Goal: Download file/media

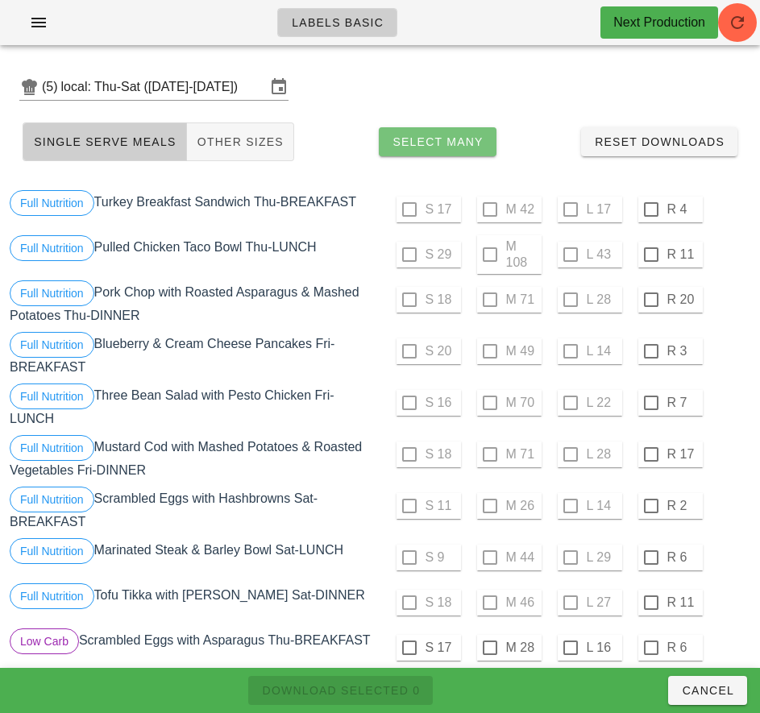
click at [490, 140] on button "Select Many" at bounding box center [438, 141] width 118 height 29
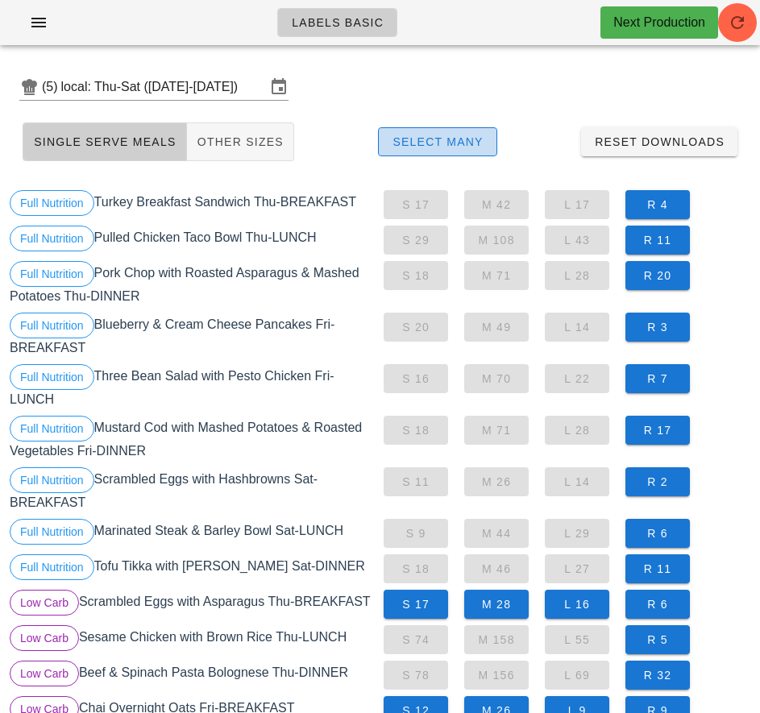
click at [455, 143] on span "Select Many" at bounding box center [437, 141] width 92 height 13
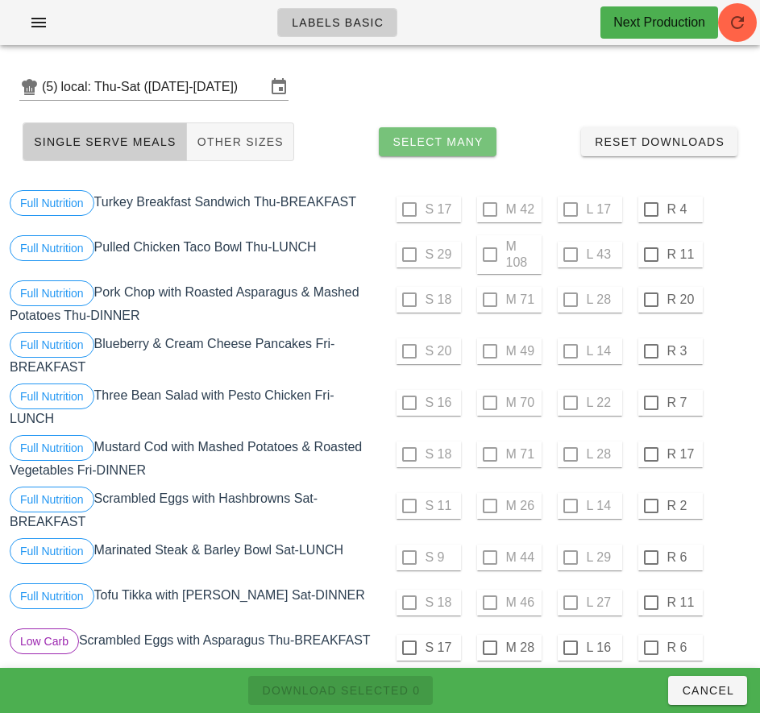
click at [475, 139] on span "Select Many" at bounding box center [437, 141] width 92 height 13
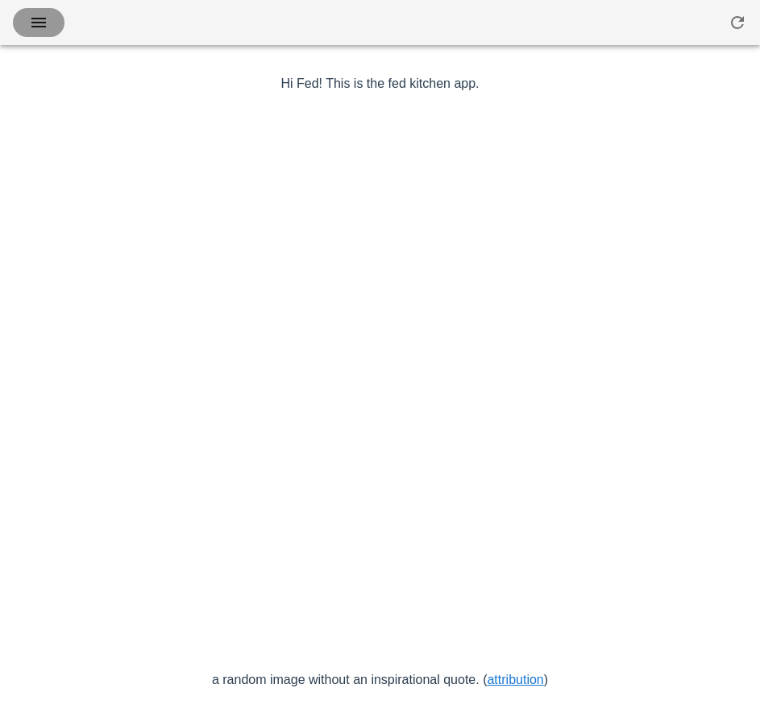
click at [33, 31] on icon "button" at bounding box center [38, 22] width 19 height 19
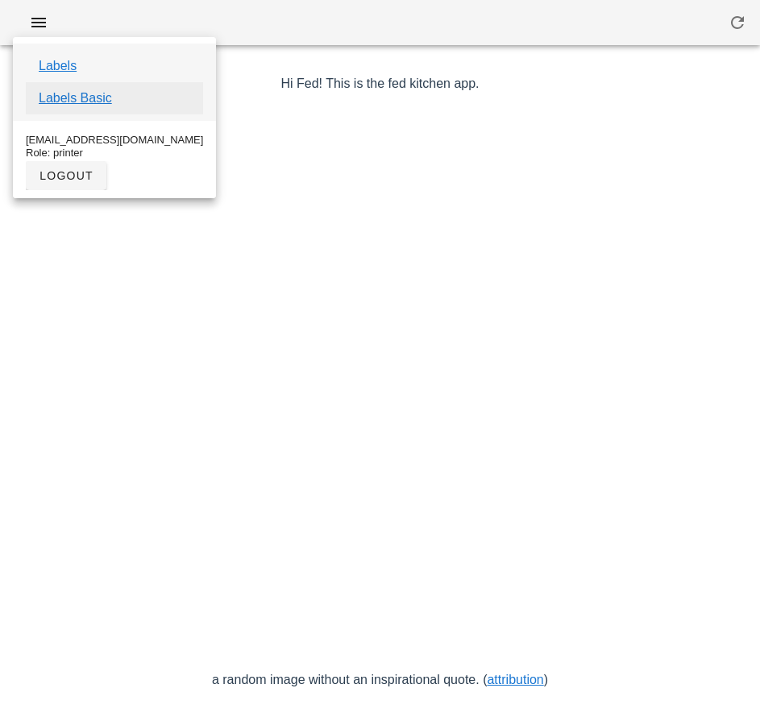
click at [99, 98] on link "Labels Basic" at bounding box center [75, 98] width 73 height 19
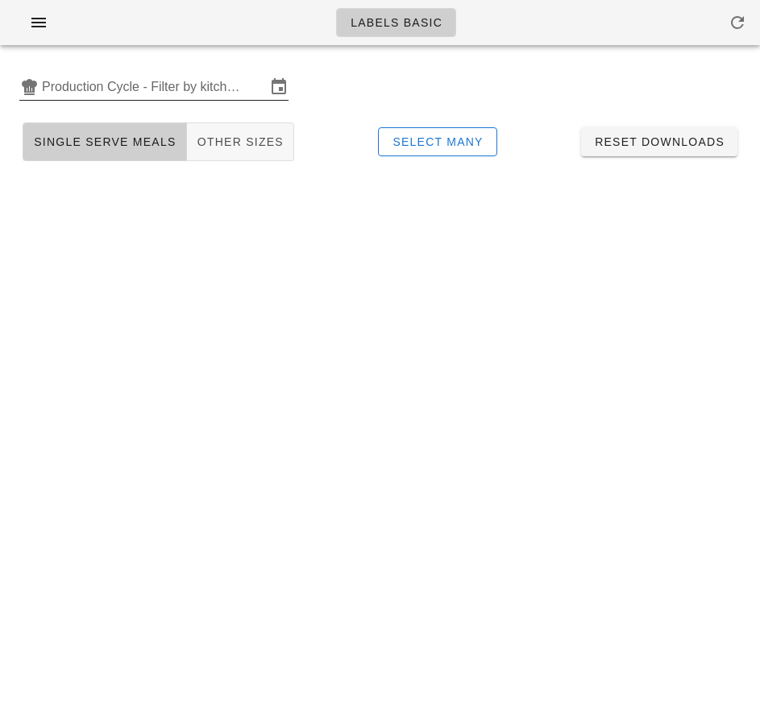
click at [153, 94] on input "Production Cycle - Filter by kitchen production schedules" at bounding box center [154, 87] width 224 height 26
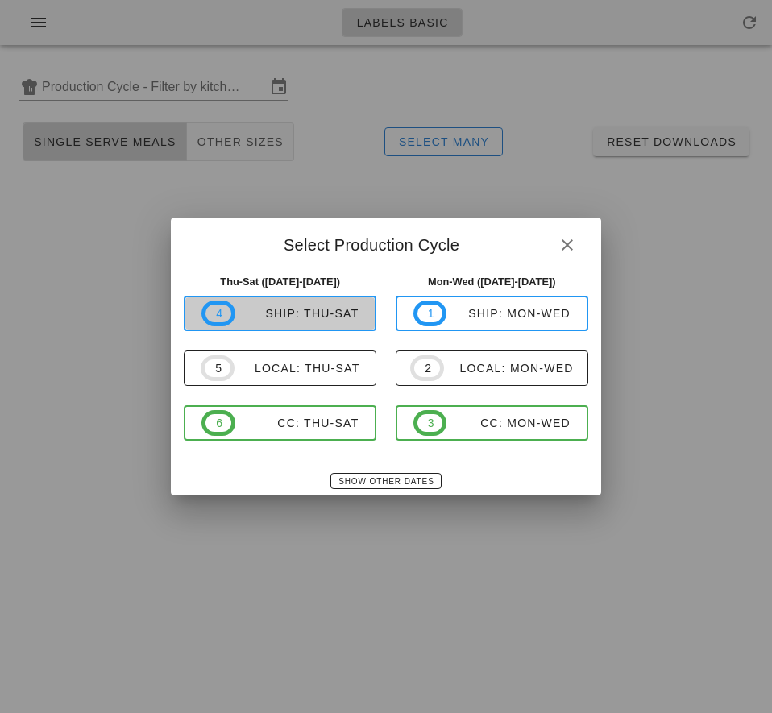
click at [304, 316] on div "ship: Thu-Sat" at bounding box center [297, 313] width 124 height 13
type input "ship: Thu-Sat (Aug 28-Aug 30)"
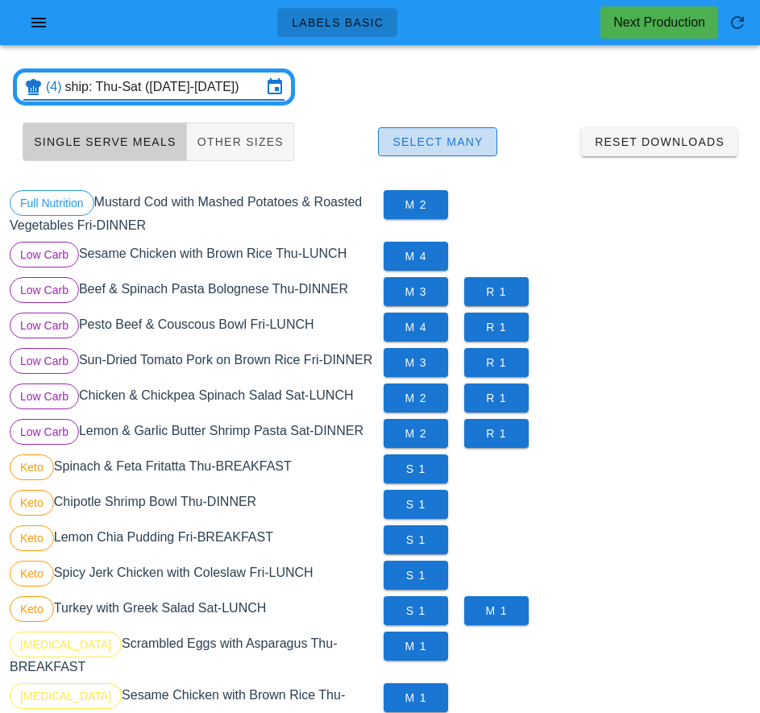
click at [483, 136] on button "Select Many" at bounding box center [437, 141] width 119 height 29
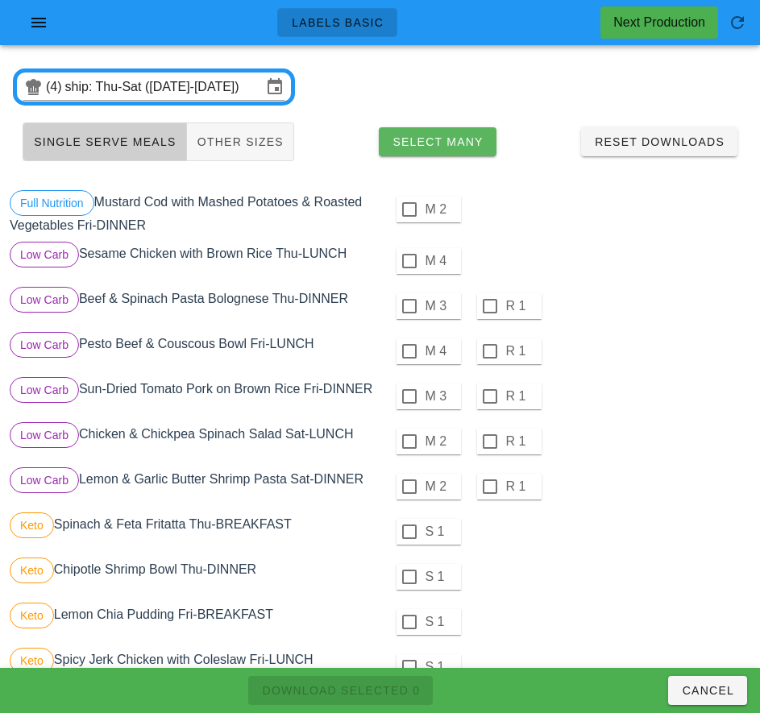
click at [408, 209] on div at bounding box center [408, 209] width 27 height 27
checkbox input "true"
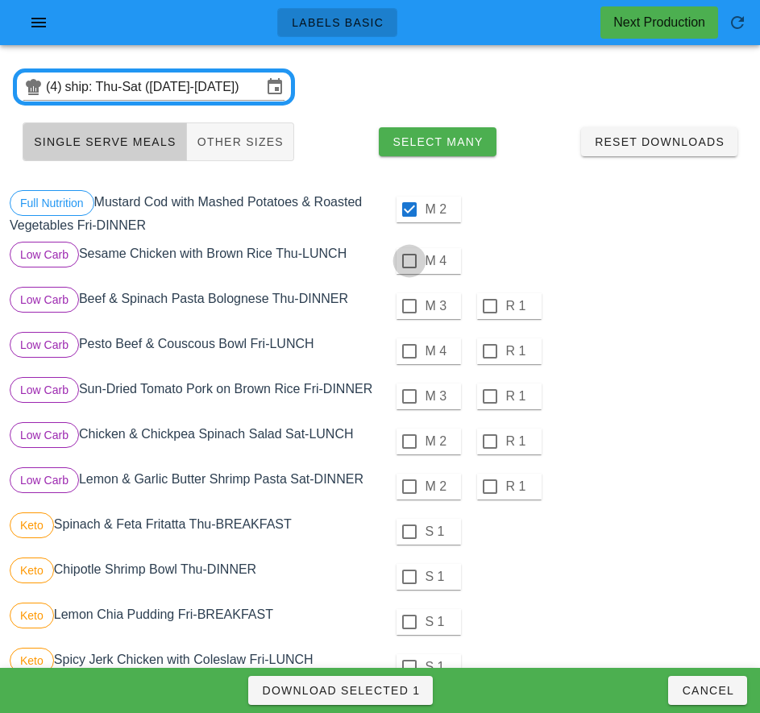
click at [408, 261] on div at bounding box center [408, 260] width 27 height 27
checkbox input "true"
click at [409, 308] on div at bounding box center [408, 305] width 27 height 27
checkbox input "true"
click at [407, 349] on div at bounding box center [408, 350] width 27 height 27
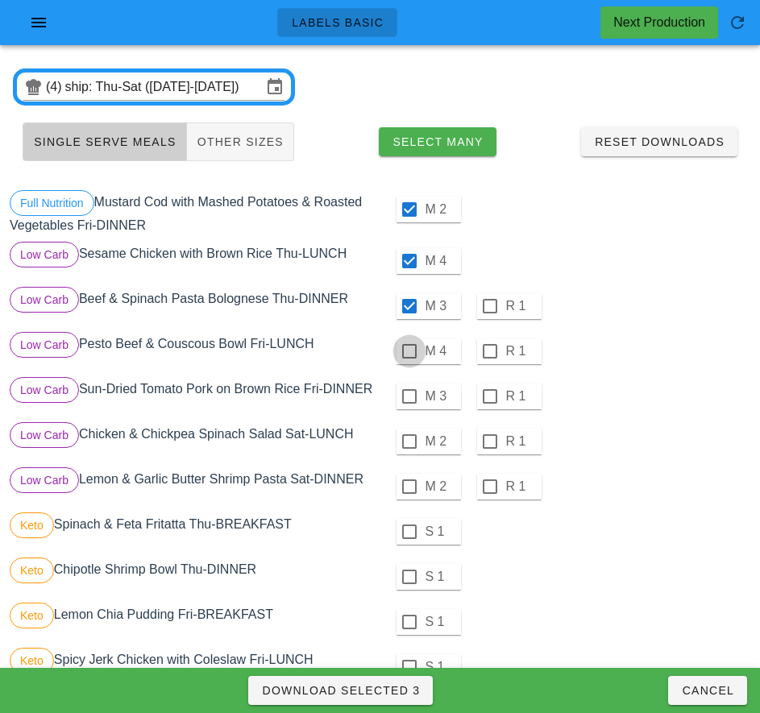
checkbox input "true"
click at [408, 396] on div at bounding box center [408, 396] width 27 height 27
checkbox input "true"
click at [408, 441] on div at bounding box center [408, 441] width 27 height 27
checkbox input "true"
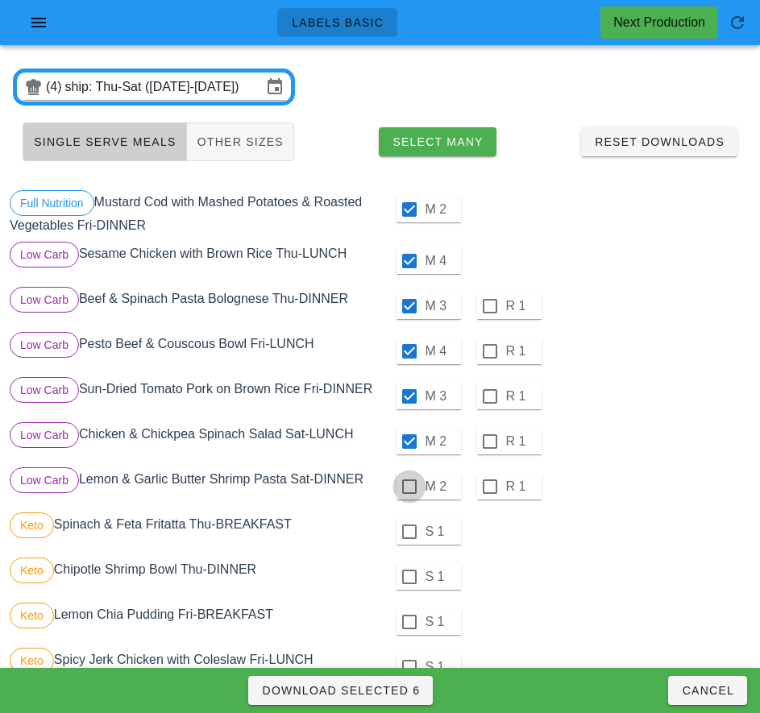
click at [407, 494] on div at bounding box center [408, 486] width 27 height 27
checkbox input "true"
click at [408, 532] on div at bounding box center [408, 531] width 27 height 27
checkbox input "true"
click at [407, 579] on div at bounding box center [408, 576] width 27 height 27
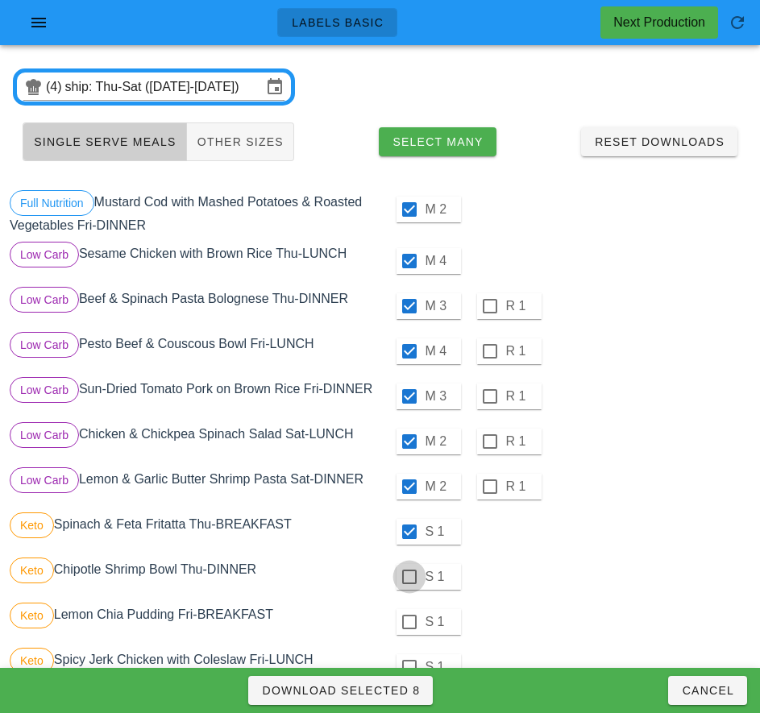
checkbox input "true"
click at [408, 622] on div at bounding box center [408, 621] width 27 height 27
checkbox input "true"
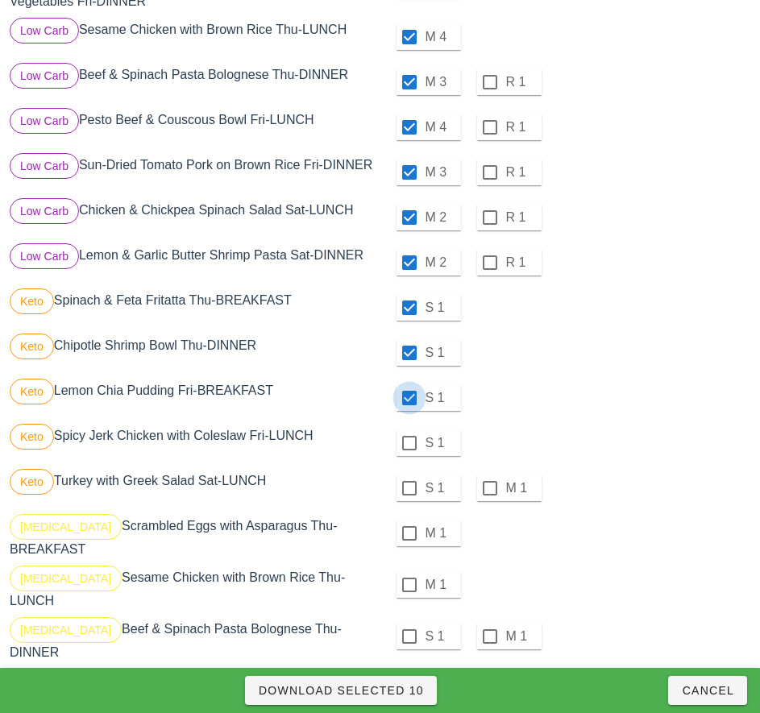
scroll to position [229, 0]
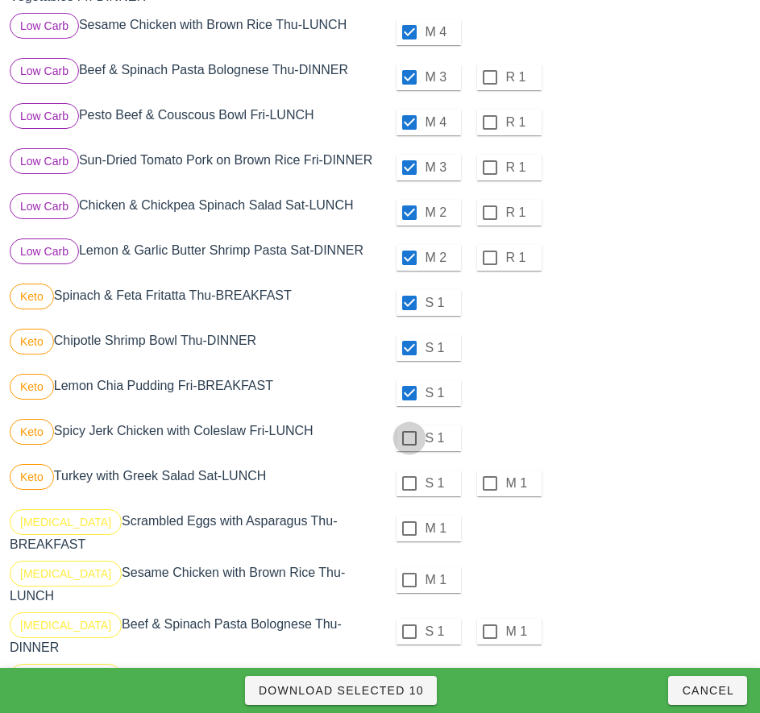
click at [396, 441] on div at bounding box center [408, 437] width 27 height 27
checkbox input "true"
click at [408, 483] on div at bounding box center [408, 483] width 27 height 27
checkbox input "true"
click at [409, 528] on div at bounding box center [408, 528] width 27 height 27
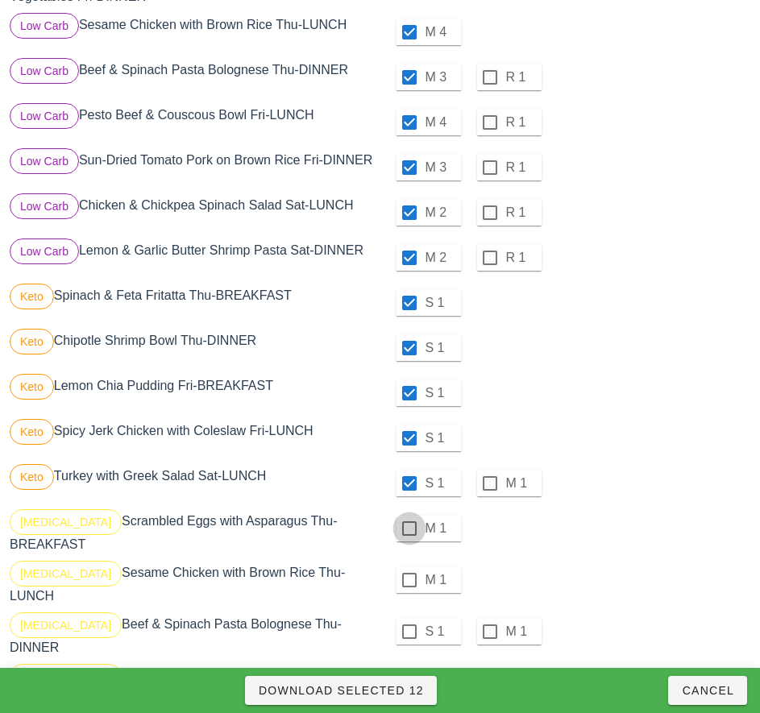
checkbox input "true"
click at [408, 573] on div at bounding box center [408, 579] width 27 height 27
checkbox input "true"
click at [408, 619] on div at bounding box center [408, 631] width 27 height 27
checkbox input "true"
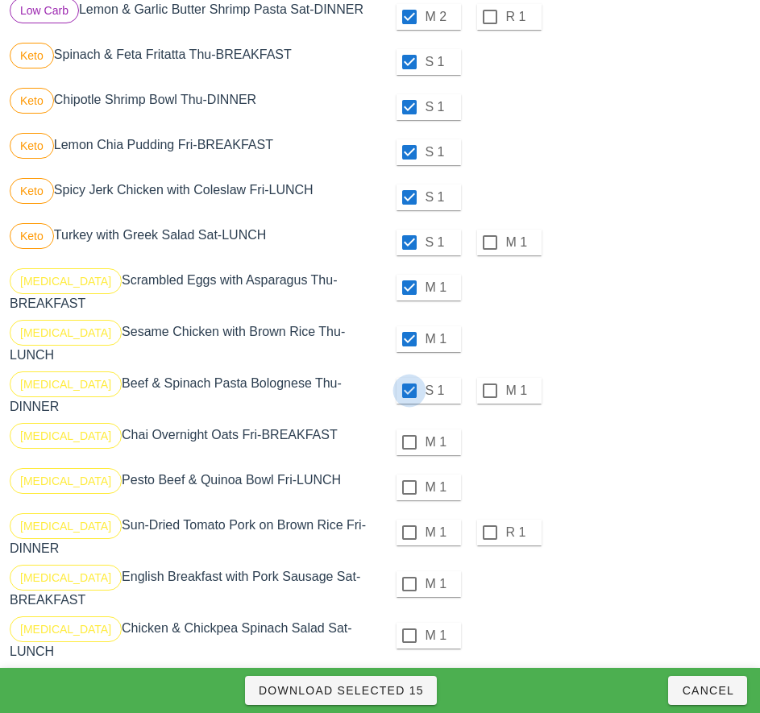
scroll to position [482, 0]
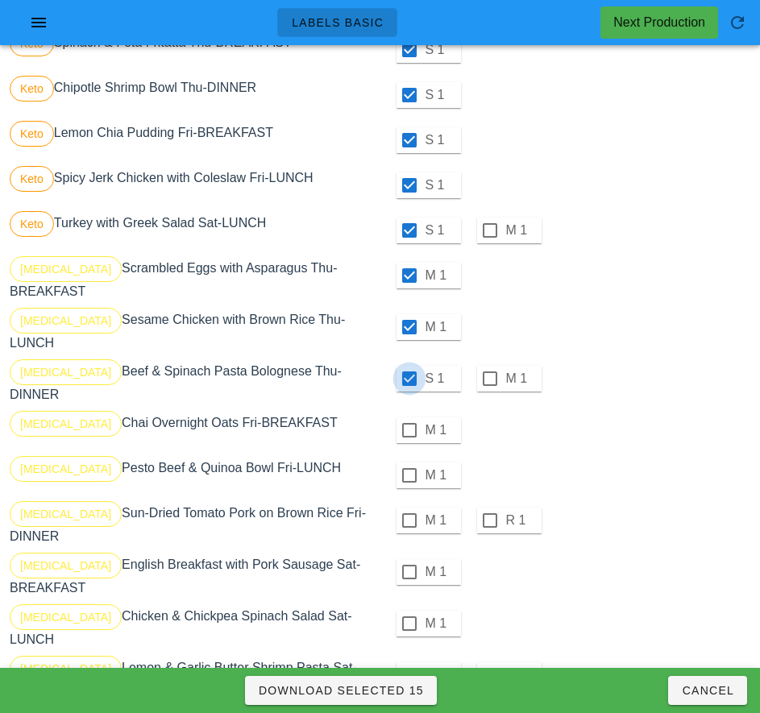
click at [408, 416] on div at bounding box center [408, 429] width 27 height 27
checkbox input "true"
click at [408, 462] on div at bounding box center [408, 475] width 27 height 27
checkbox input "true"
click at [408, 507] on div at bounding box center [408, 520] width 27 height 27
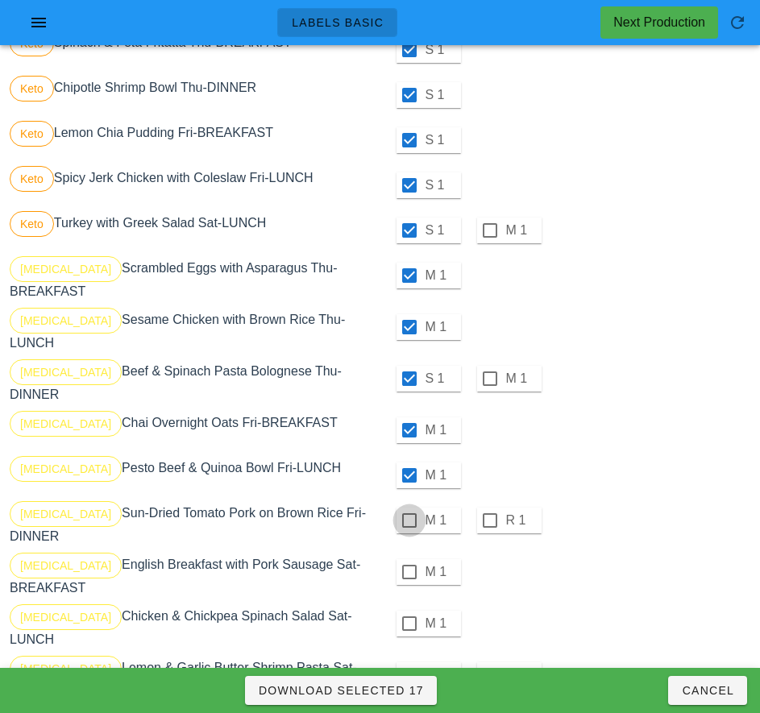
checkbox input "true"
click at [408, 558] on div at bounding box center [408, 571] width 27 height 27
checkbox input "true"
click at [408, 610] on div at bounding box center [408, 623] width 27 height 27
checkbox input "true"
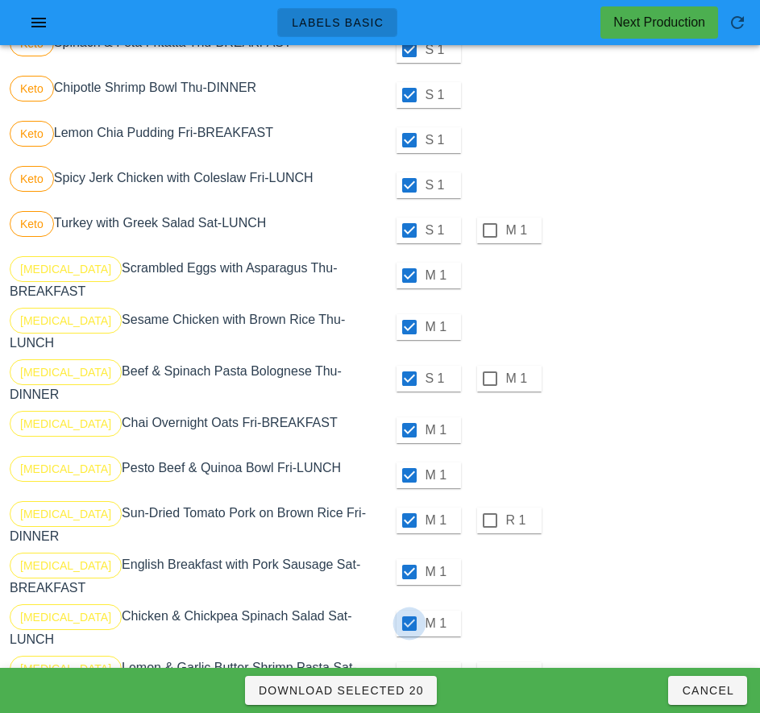
click at [408, 661] on div at bounding box center [408, 674] width 27 height 27
checkbox input "true"
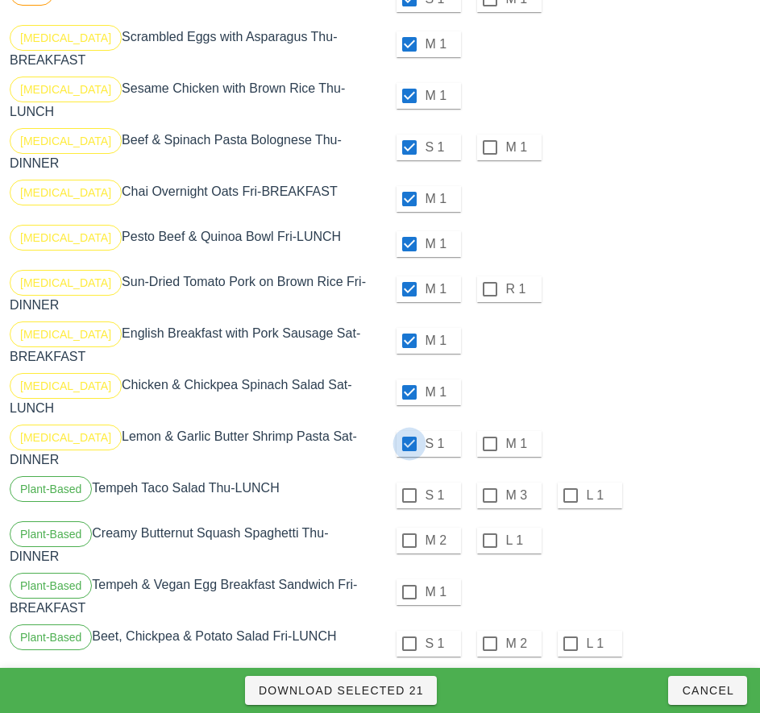
scroll to position [780, 0]
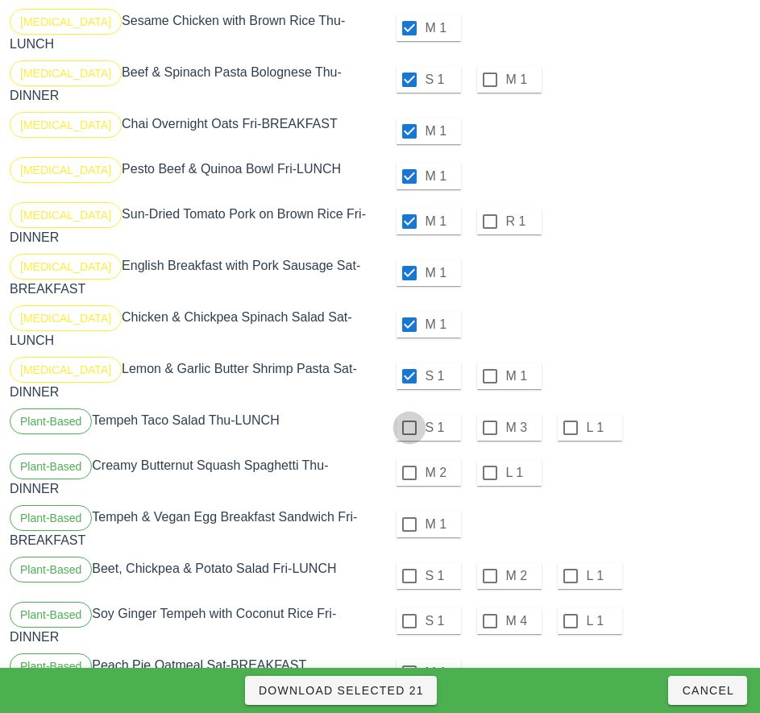
click at [408, 414] on div at bounding box center [408, 427] width 27 height 27
checkbox input "true"
click at [408, 459] on div at bounding box center [408, 472] width 27 height 27
checkbox input "true"
click at [408, 511] on div at bounding box center [408, 524] width 27 height 27
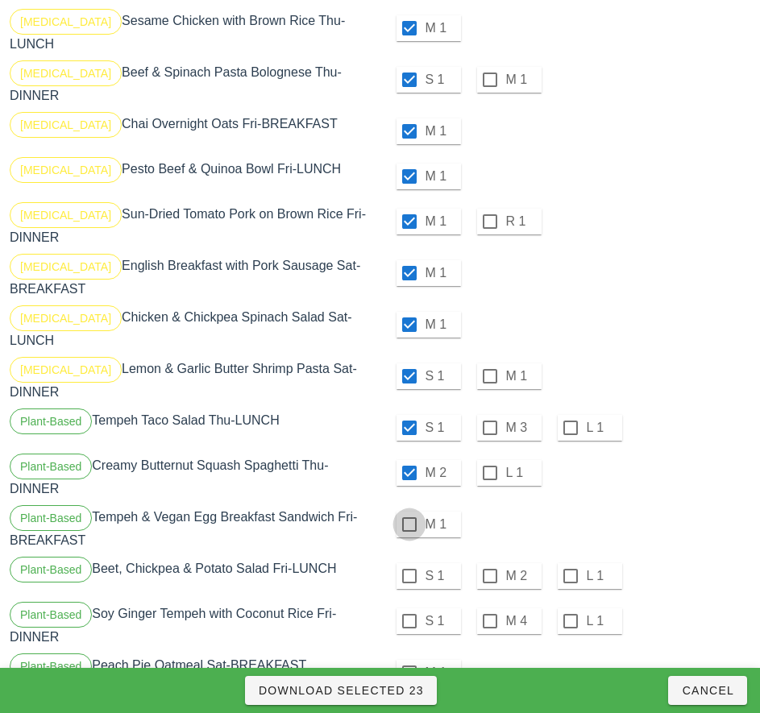
checkbox input "true"
click at [408, 562] on div at bounding box center [408, 575] width 27 height 27
checkbox input "true"
click at [408, 607] on div at bounding box center [408, 620] width 27 height 27
checkbox input "true"
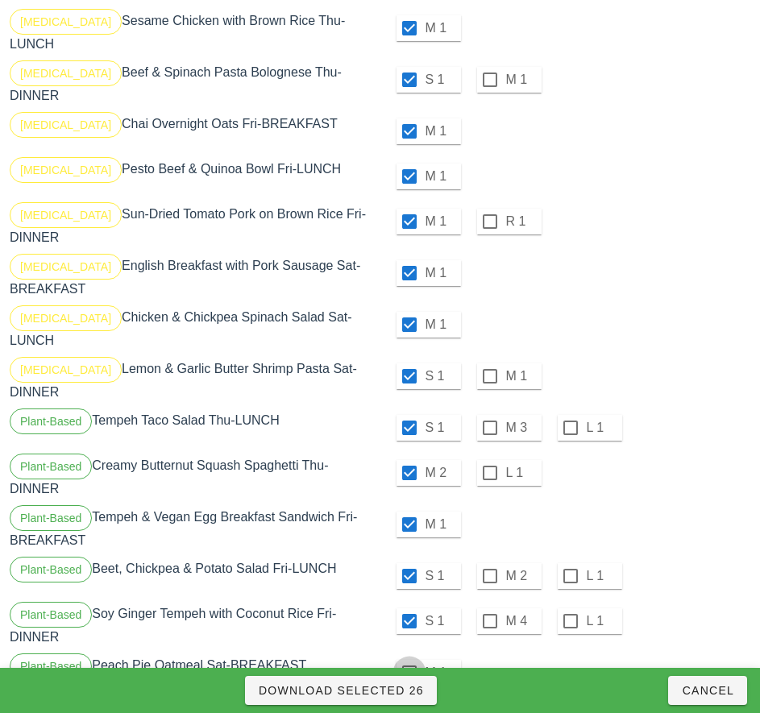
click at [408, 659] on div at bounding box center [408, 672] width 27 height 27
checkbox input "true"
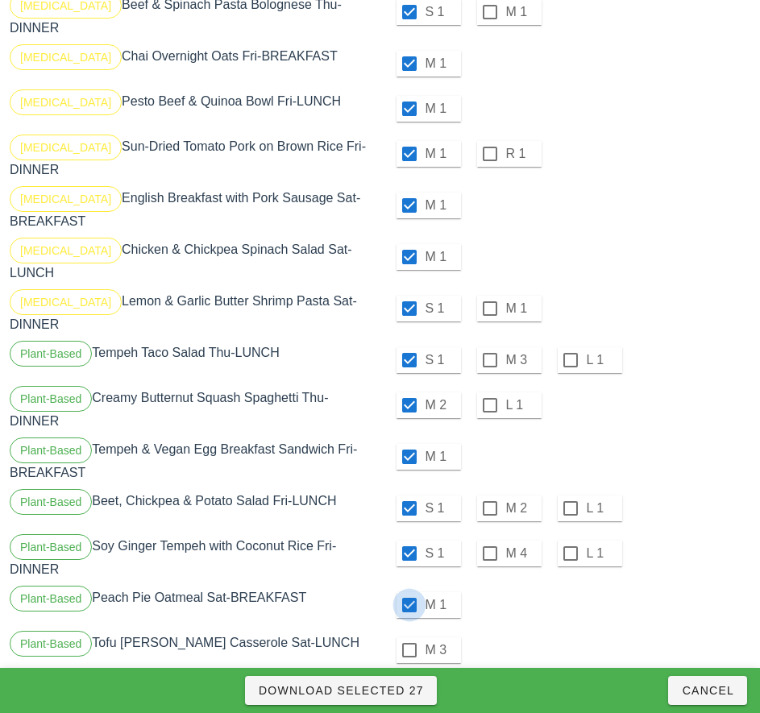
scroll to position [885, 0]
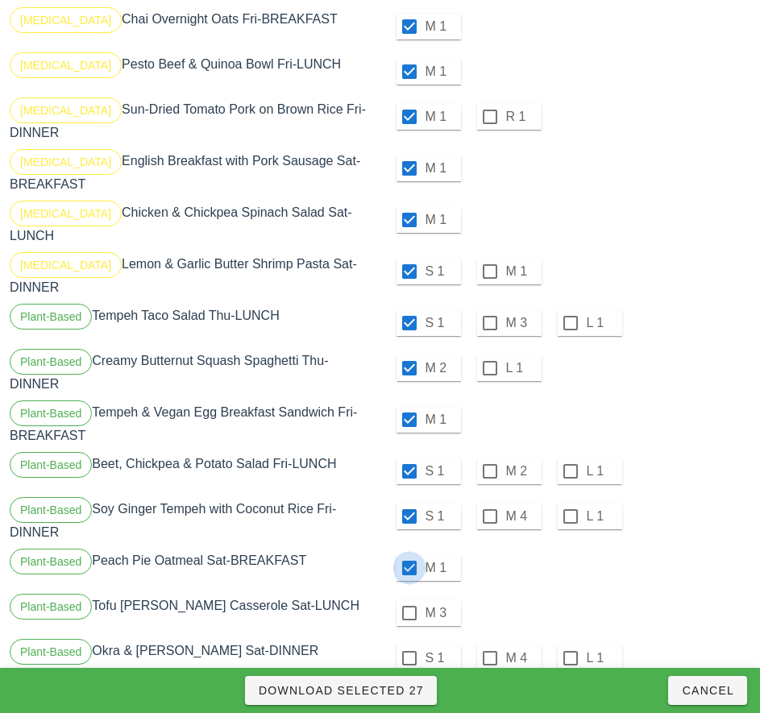
click at [408, 599] on div at bounding box center [408, 612] width 27 height 27
checkbox input "true"
click at [408, 644] on div at bounding box center [408, 657] width 27 height 27
checkbox input "true"
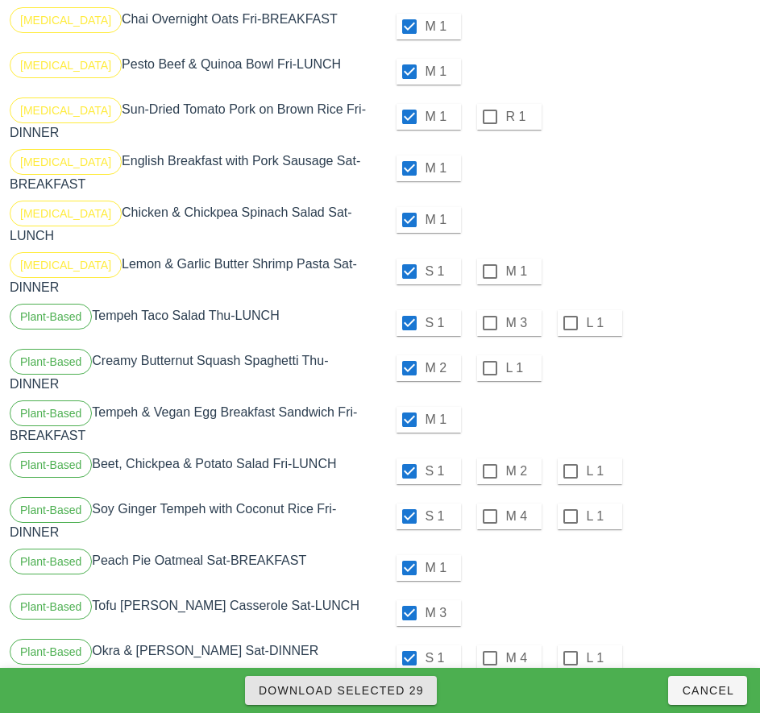
click at [403, 685] on span "Download Selected 29" at bounding box center [341, 690] width 166 height 13
checkbox input "false"
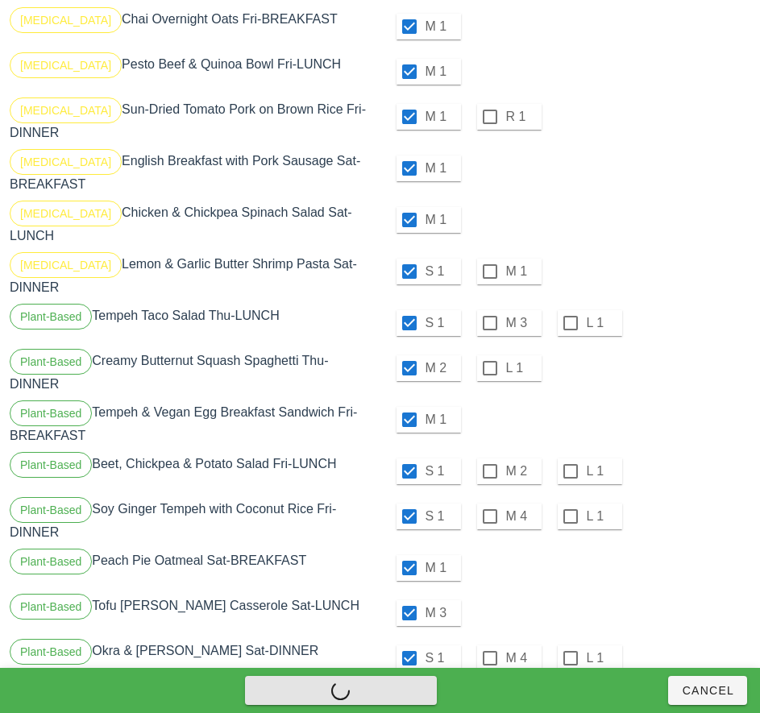
checkbox input "false"
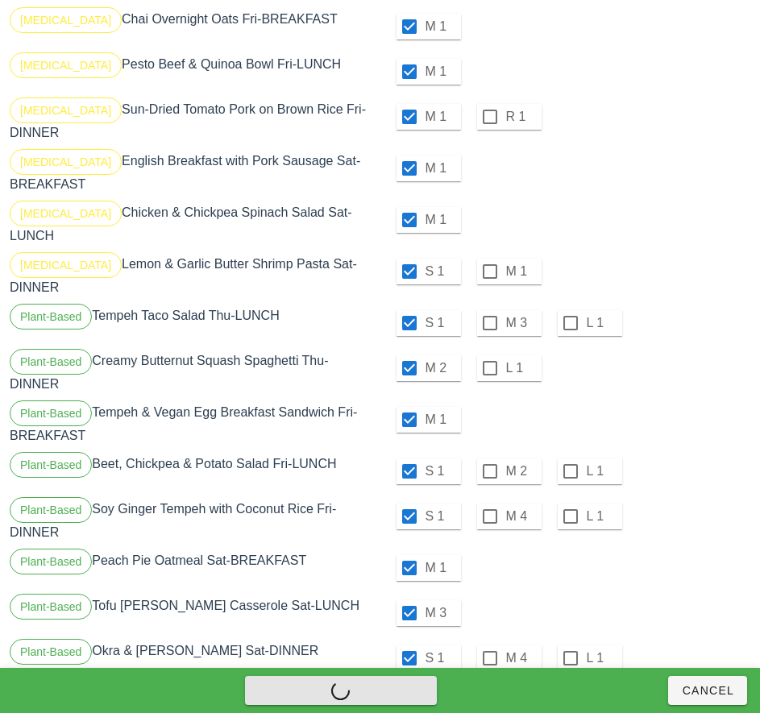
checkbox input "false"
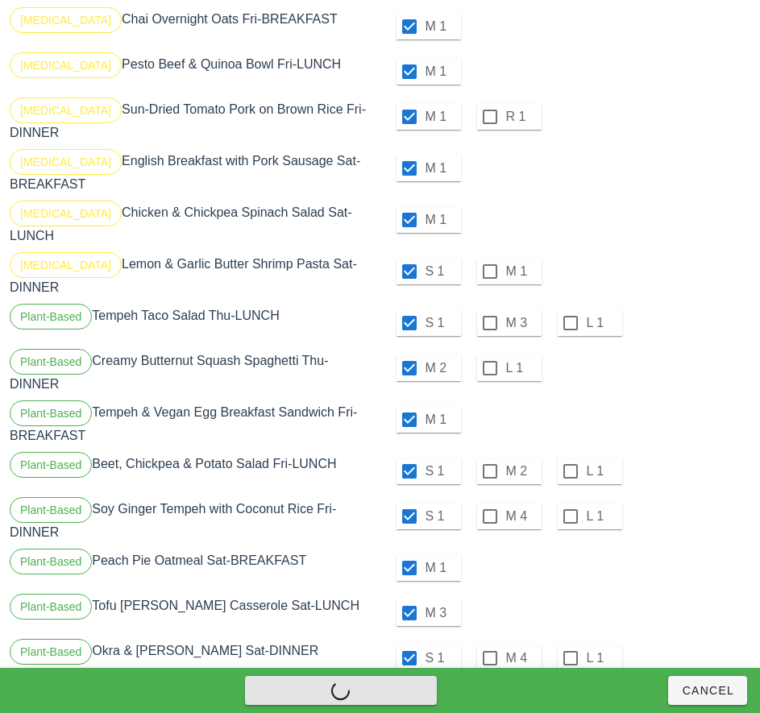
checkbox input "false"
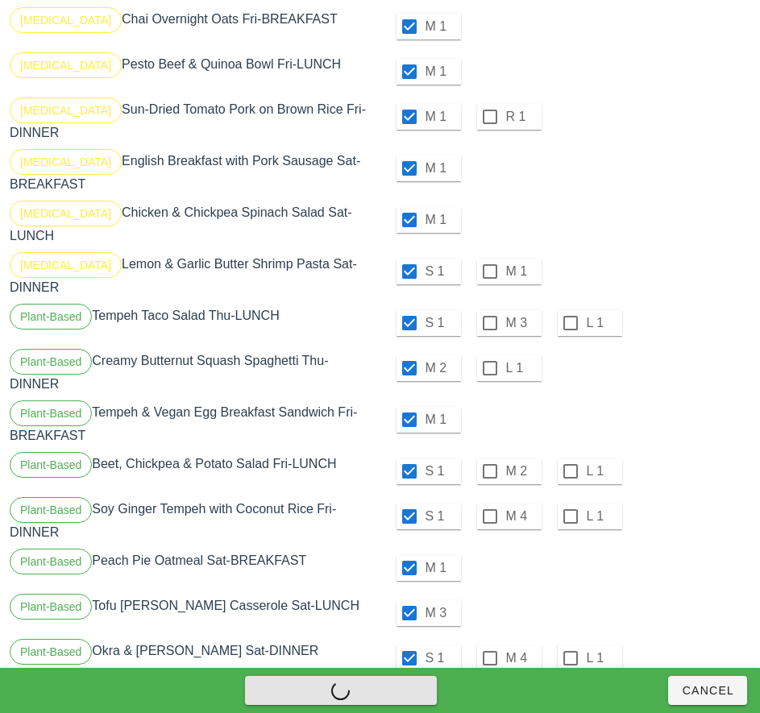
checkbox input "false"
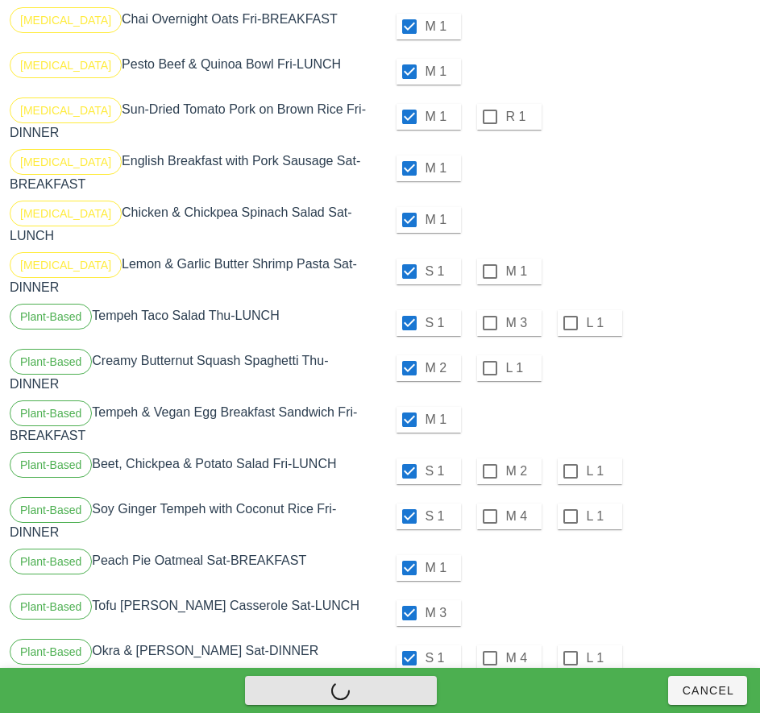
checkbox input "false"
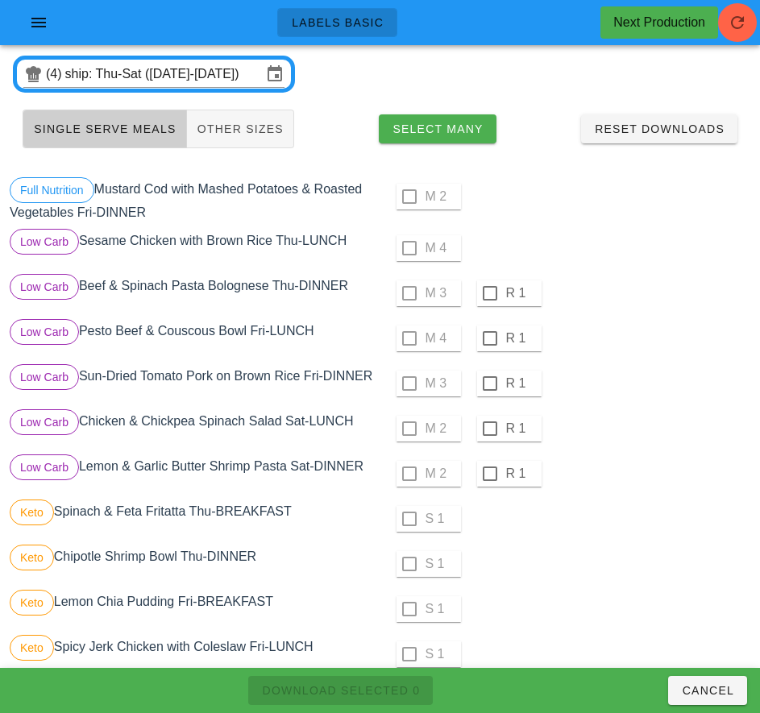
scroll to position [0, 0]
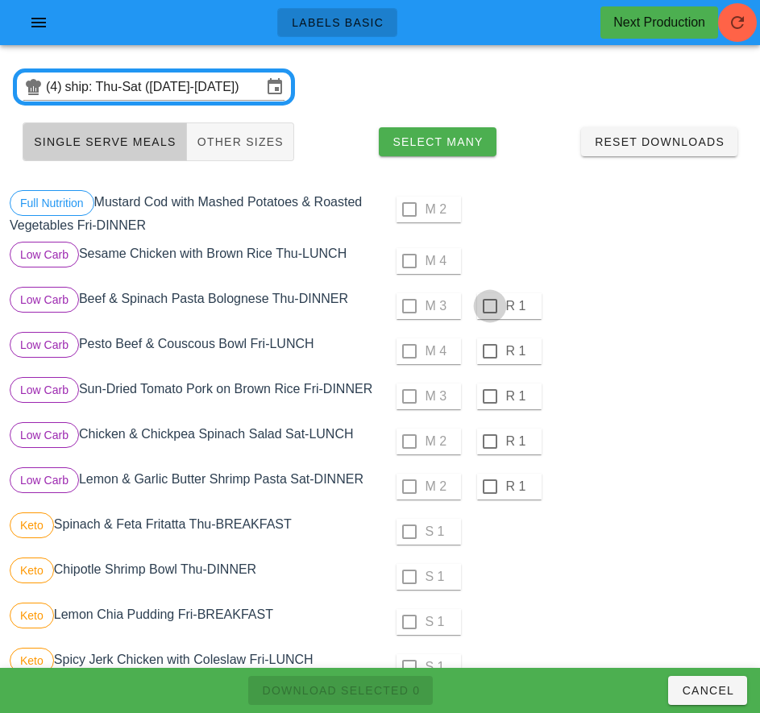
click at [489, 306] on div at bounding box center [489, 305] width 27 height 27
checkbox input "true"
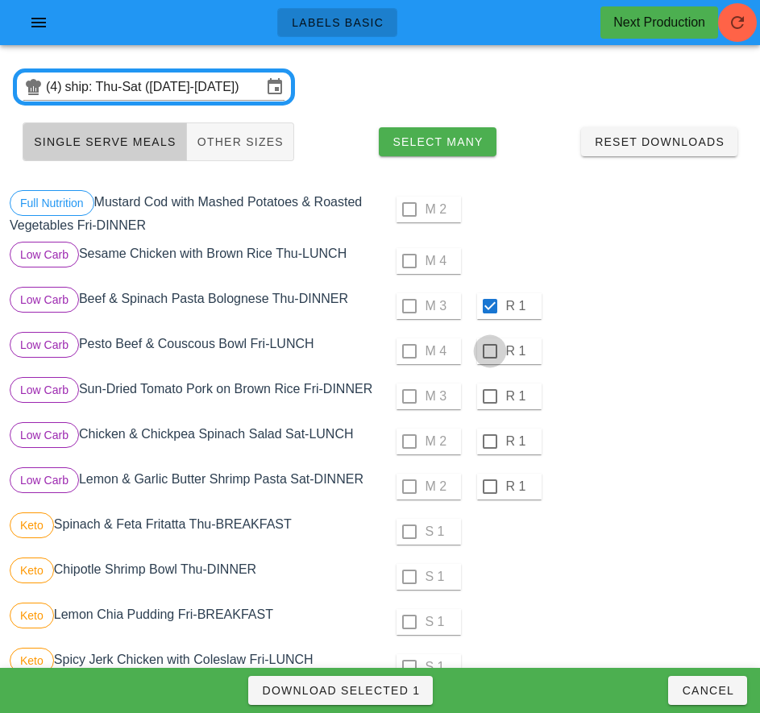
click at [489, 351] on div at bounding box center [489, 350] width 27 height 27
checkbox input "true"
click at [615, 448] on div "M 2 R 1" at bounding box center [566, 441] width 367 height 39
click at [489, 396] on div at bounding box center [489, 396] width 27 height 27
checkbox input "true"
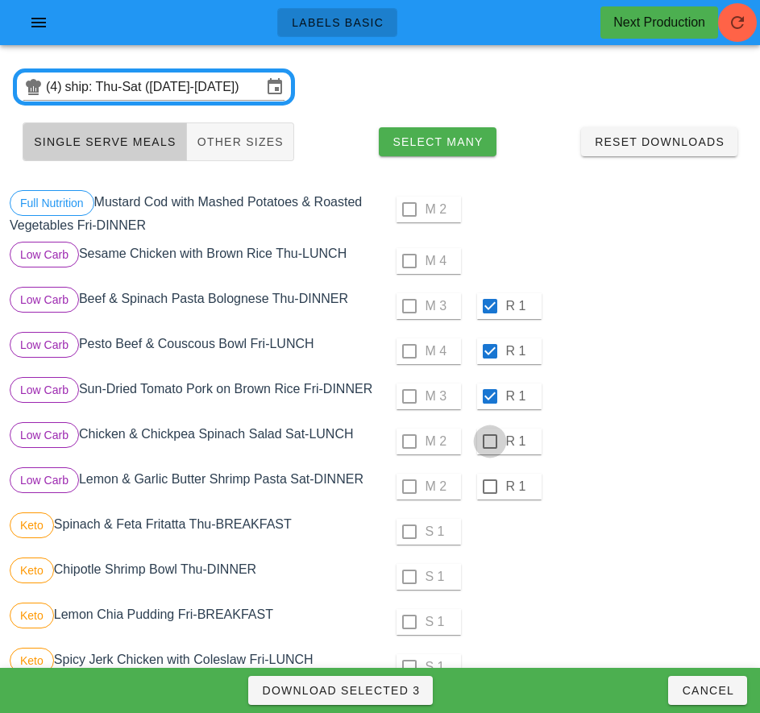
click at [489, 441] on div at bounding box center [489, 441] width 27 height 27
checkbox input "true"
click at [489, 486] on div at bounding box center [489, 486] width 27 height 27
checkbox input "true"
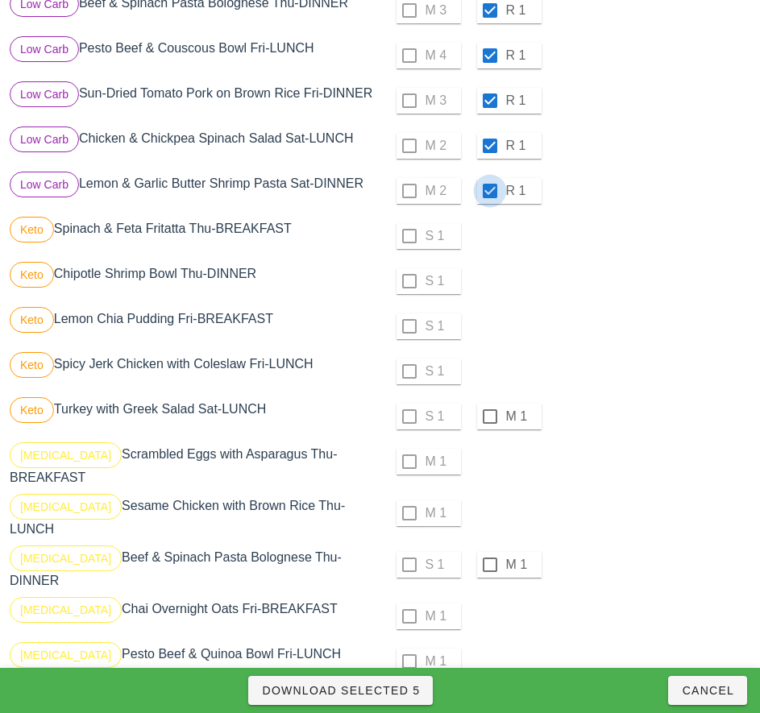
scroll to position [313, 0]
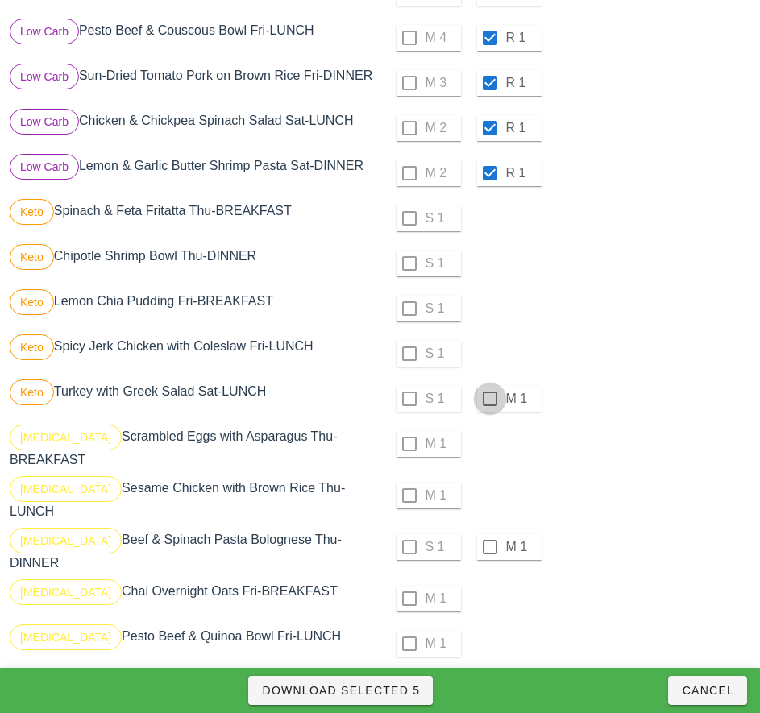
click at [489, 399] on div at bounding box center [489, 398] width 27 height 27
checkbox input "true"
click at [489, 534] on div at bounding box center [489, 546] width 27 height 27
checkbox input "true"
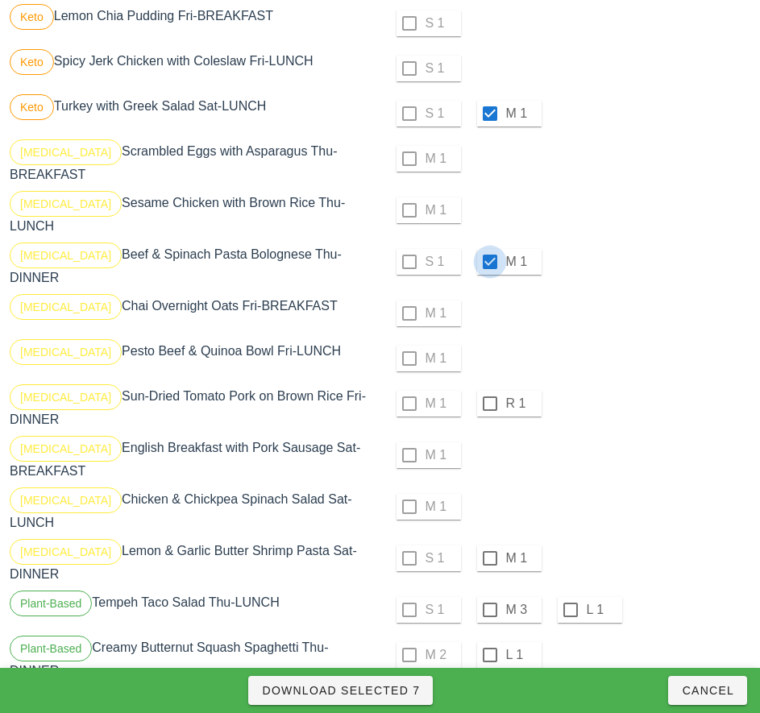
scroll to position [605, 0]
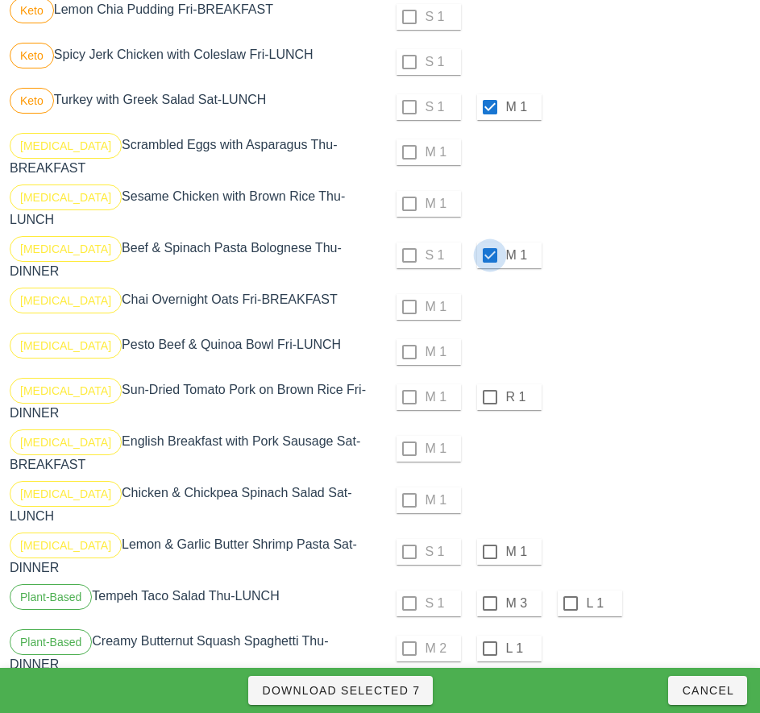
click at [489, 383] on div at bounding box center [489, 396] width 27 height 27
checkbox input "true"
click at [489, 538] on div at bounding box center [489, 551] width 27 height 27
checkbox input "true"
click at [489, 590] on div at bounding box center [489, 603] width 27 height 27
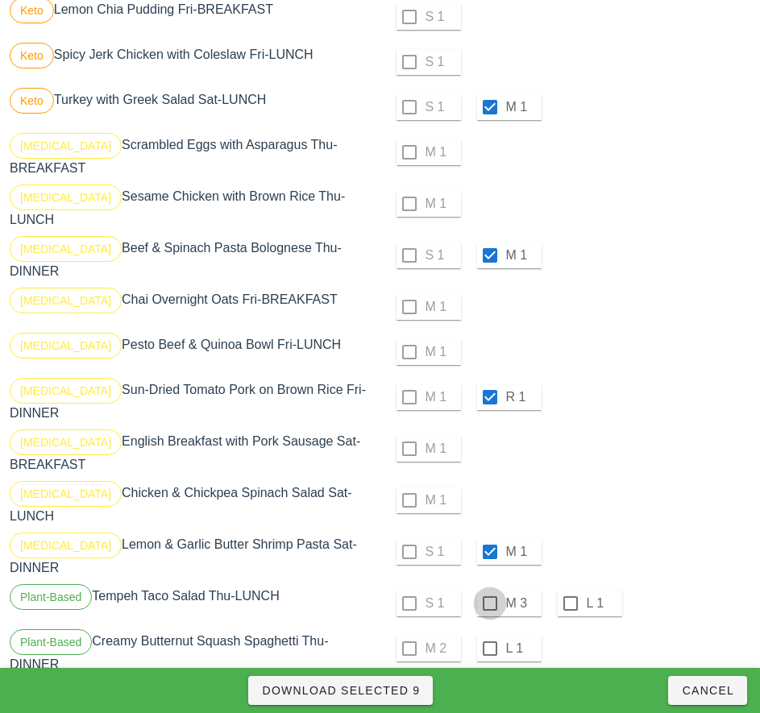
checkbox input "true"
click at [489, 635] on div at bounding box center [489, 648] width 27 height 27
checkbox input "true"
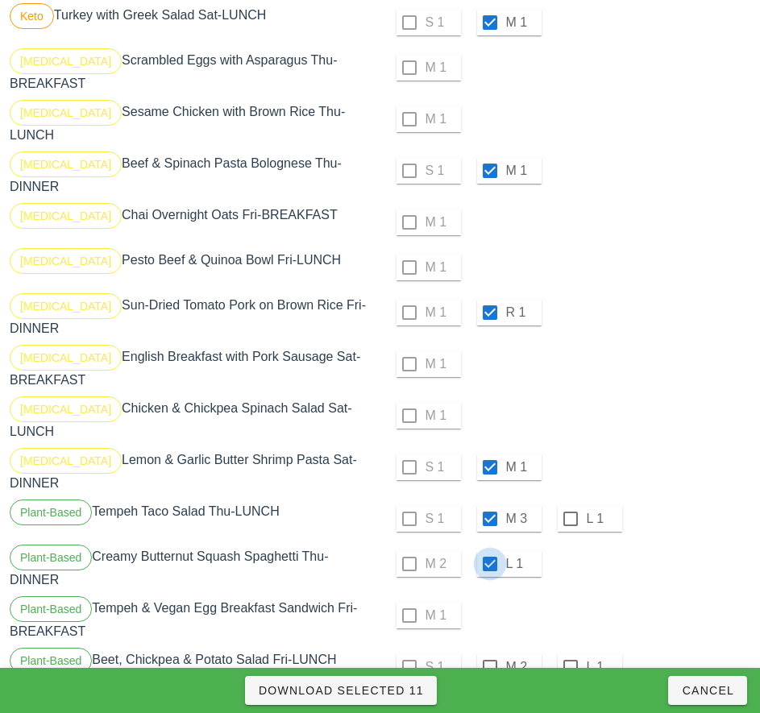
scroll to position [885, 0]
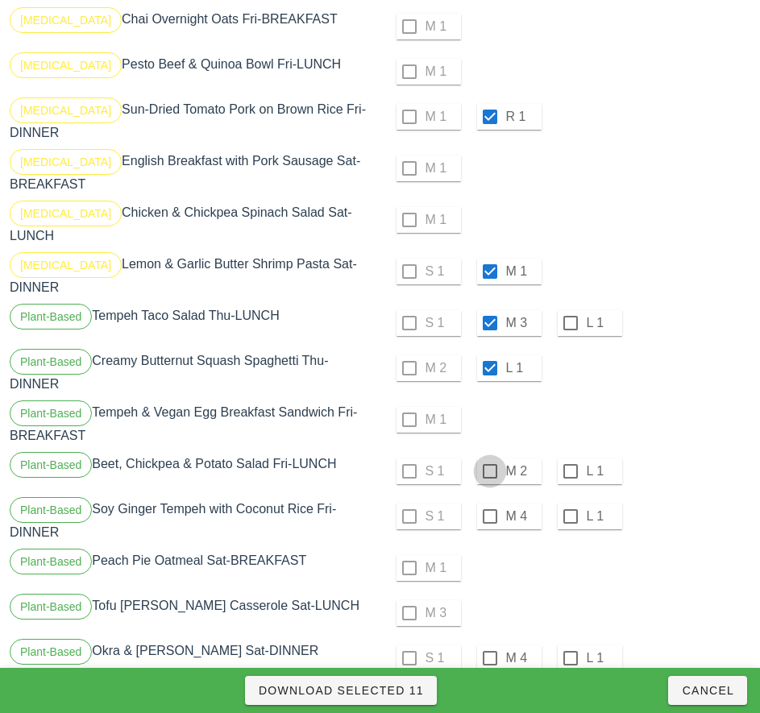
click at [489, 457] on div at bounding box center [489, 470] width 27 height 27
checkbox input "true"
click at [489, 503] on div at bounding box center [489, 516] width 27 height 27
checkbox input "true"
click at [491, 644] on div at bounding box center [489, 657] width 27 height 27
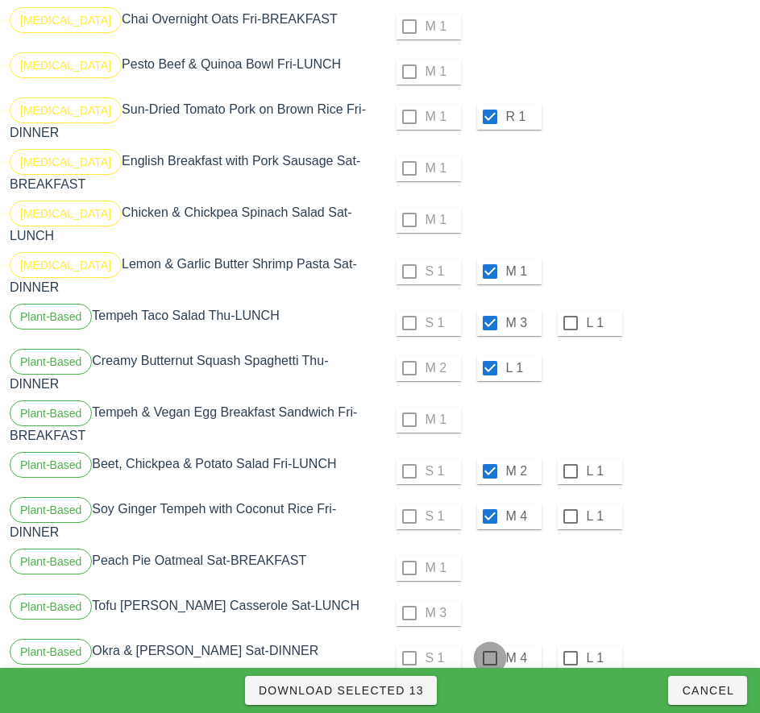
checkbox input "true"
click at [413, 685] on span "Download Selected 14" at bounding box center [341, 690] width 166 height 13
checkbox input "false"
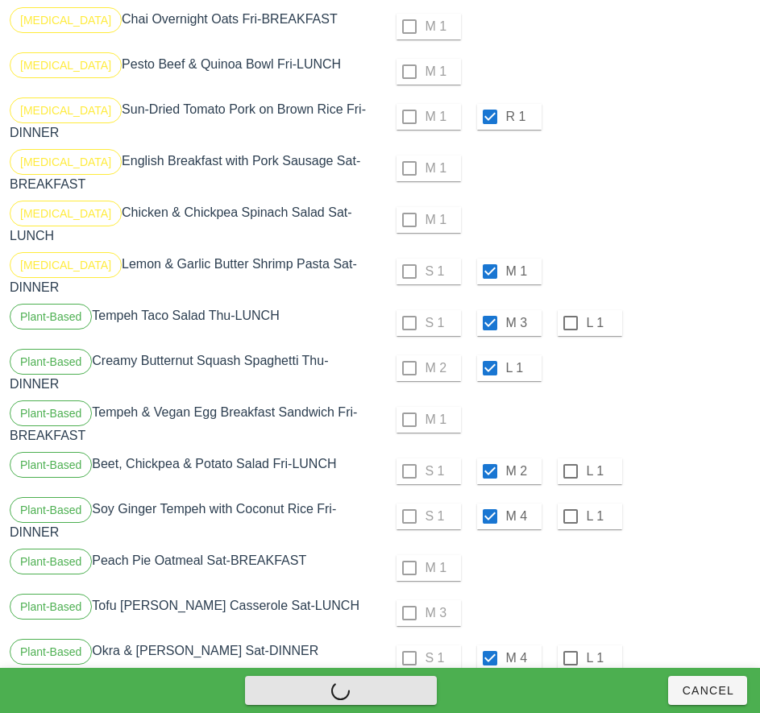
checkbox input "false"
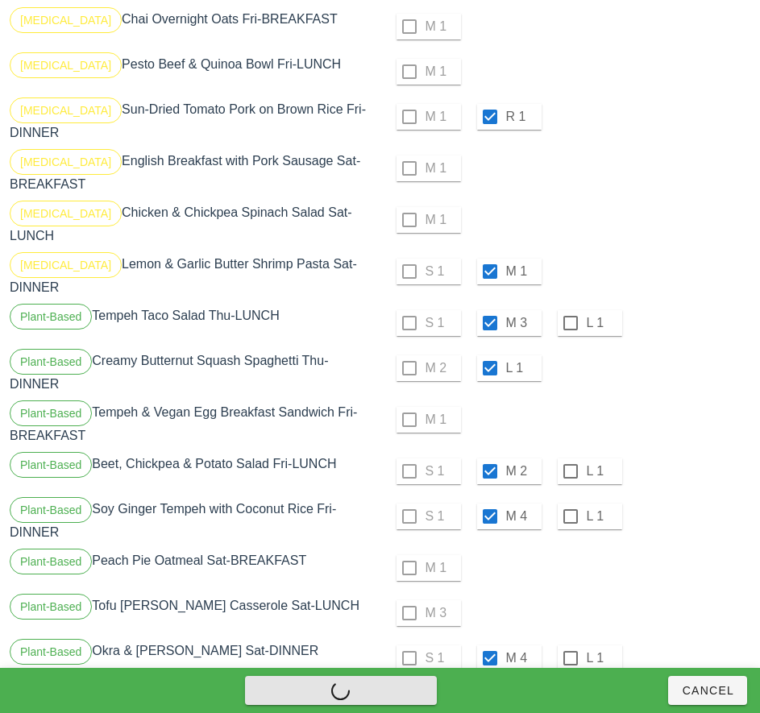
checkbox input "false"
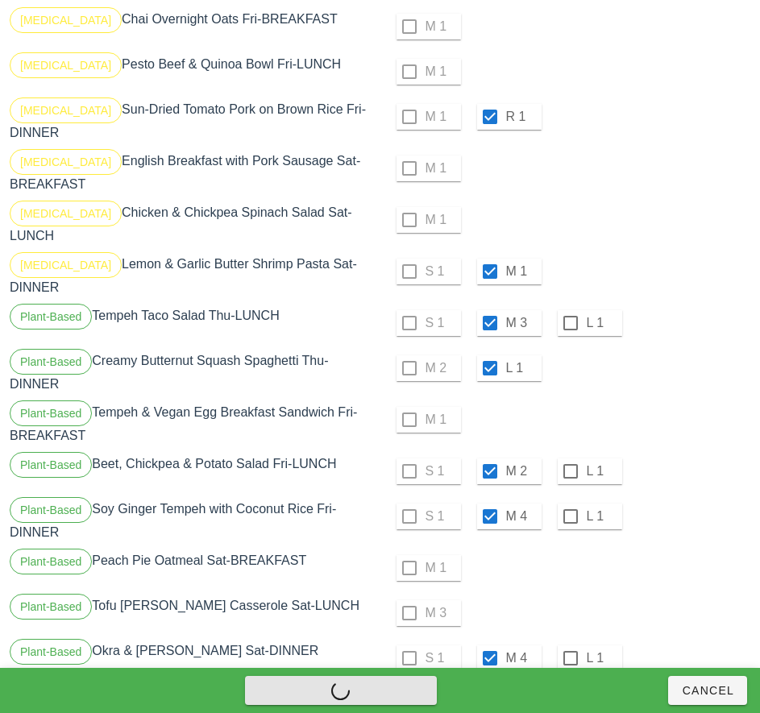
checkbox input "false"
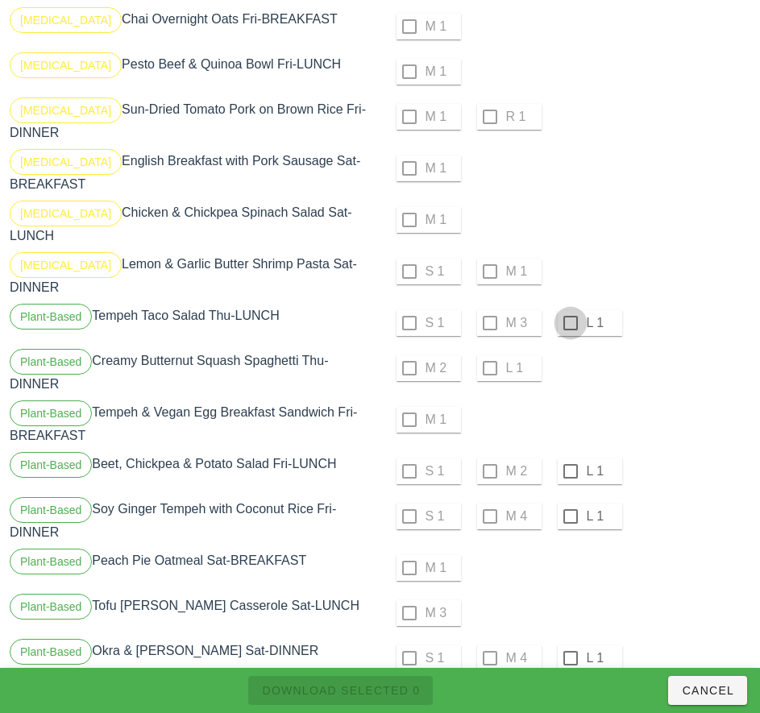
click at [569, 309] on div at bounding box center [570, 322] width 27 height 27
checkbox input "true"
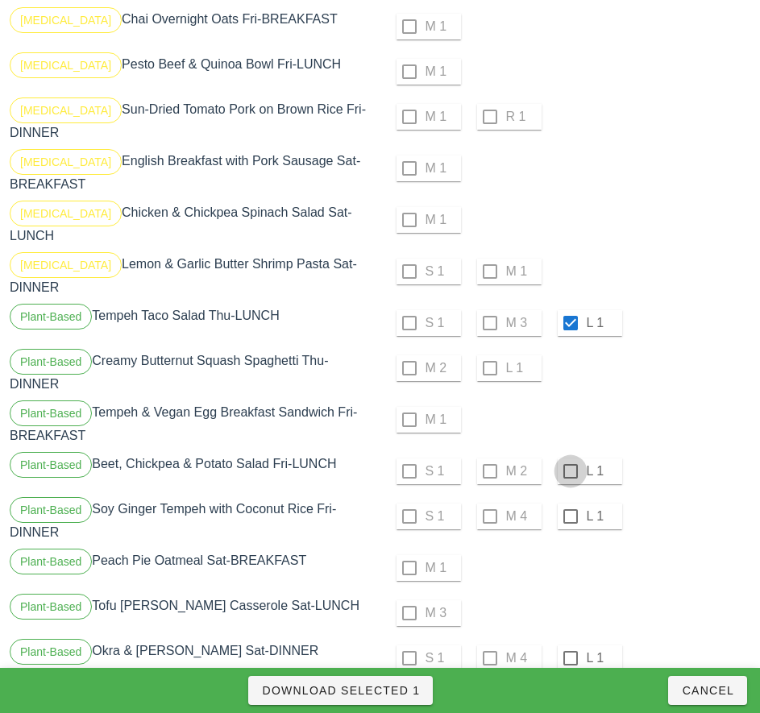
click at [569, 457] on div at bounding box center [570, 470] width 27 height 27
checkbox input "true"
click at [569, 503] on div at bounding box center [570, 516] width 27 height 27
checkbox input "true"
click at [570, 644] on div at bounding box center [570, 657] width 27 height 27
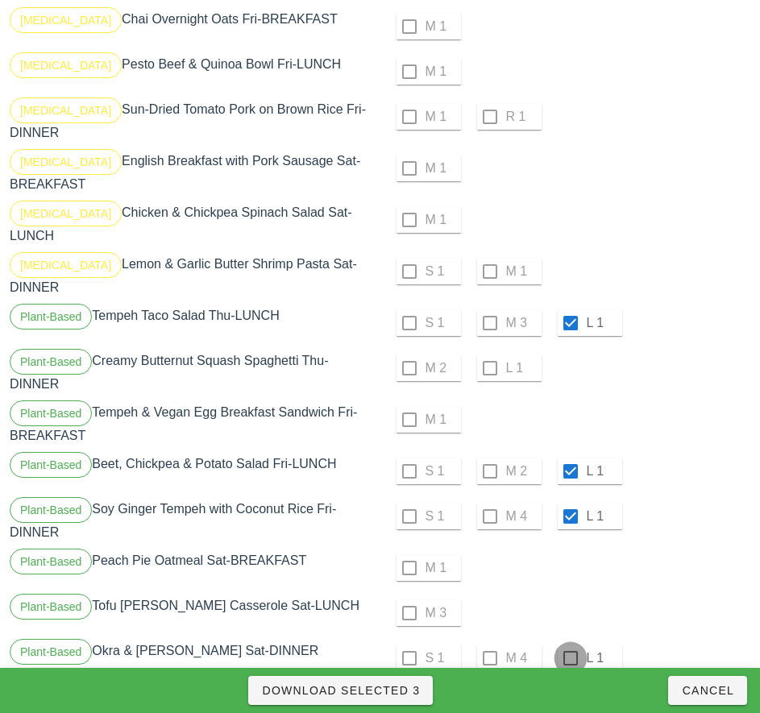
checkbox input "true"
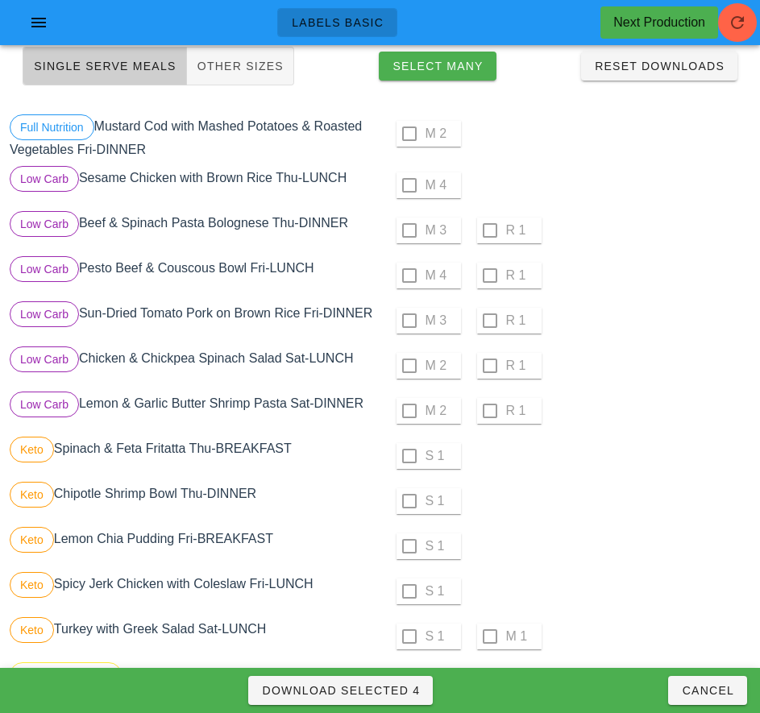
scroll to position [66, 0]
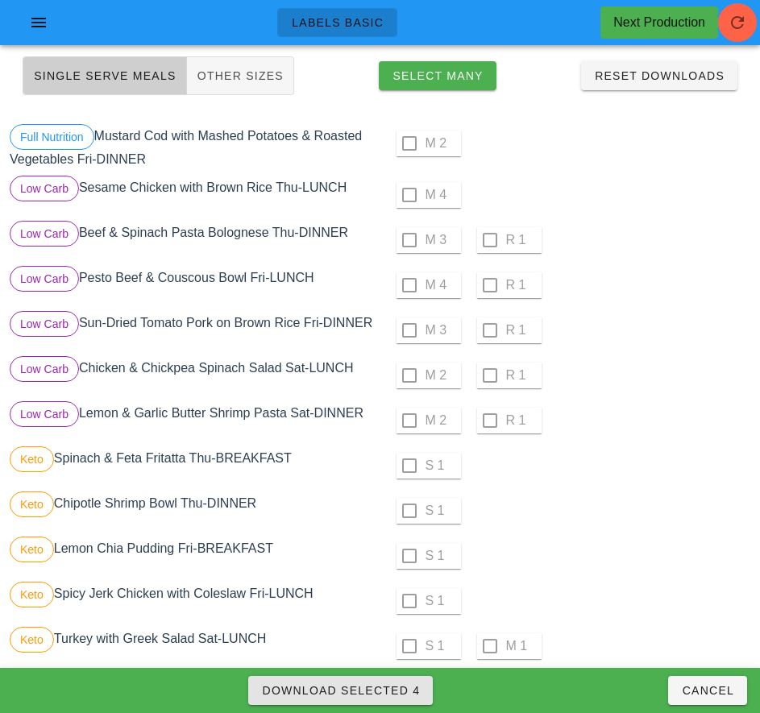
click at [388, 685] on span "Download Selected 4" at bounding box center [340, 690] width 159 height 13
checkbox input "false"
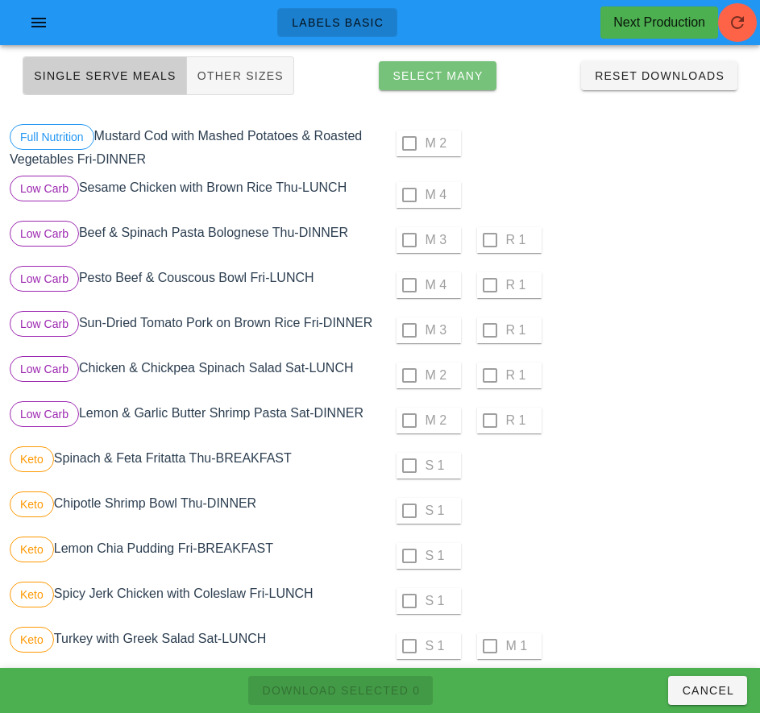
click at [459, 76] on span "Select Many" at bounding box center [437, 75] width 92 height 13
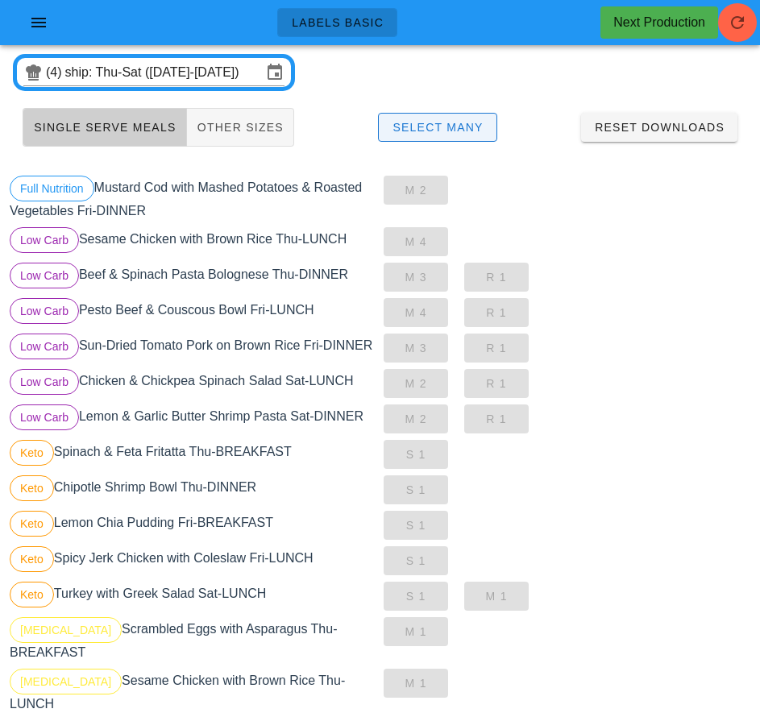
scroll to position [0, 0]
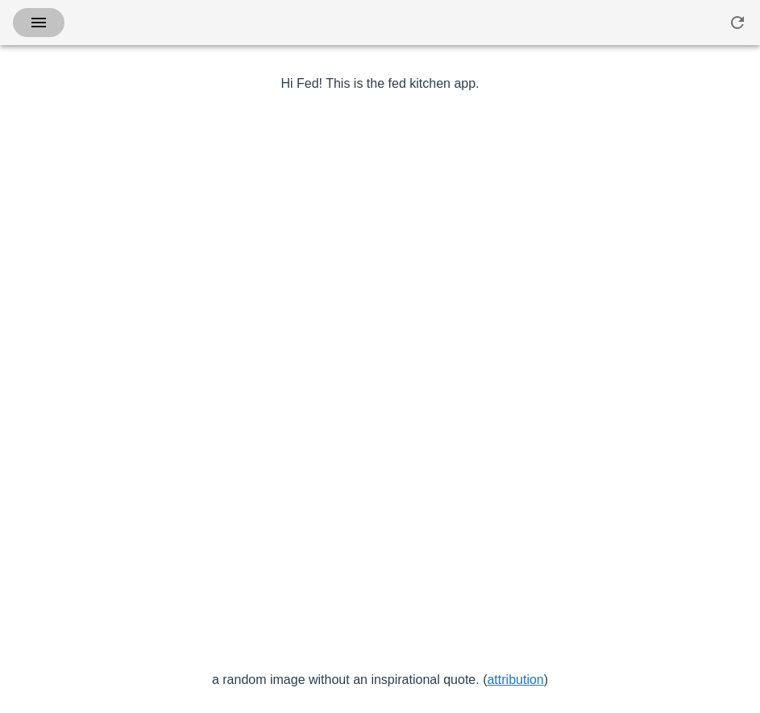
click at [43, 26] on icon "button" at bounding box center [38, 22] width 19 height 19
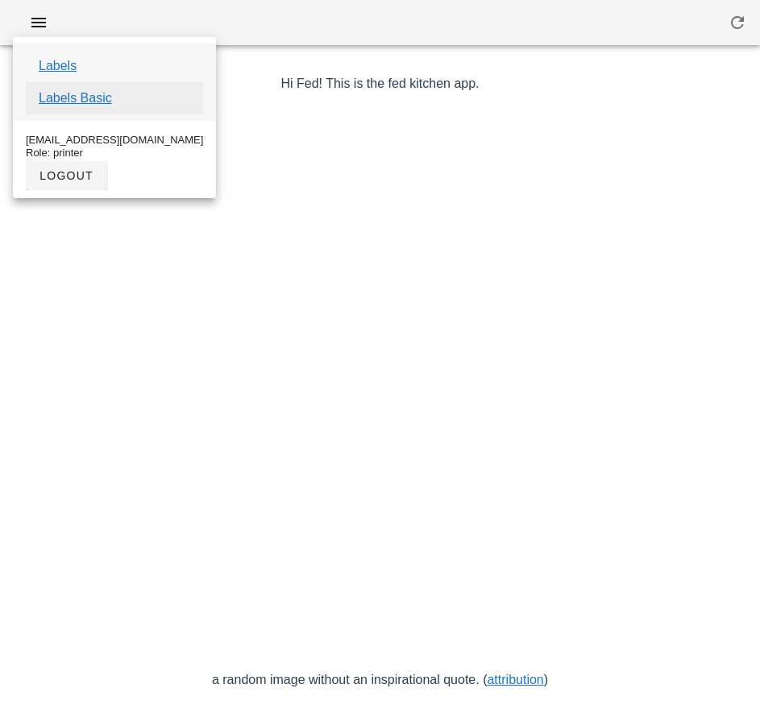
click at [95, 104] on link "Labels Basic" at bounding box center [75, 98] width 73 height 19
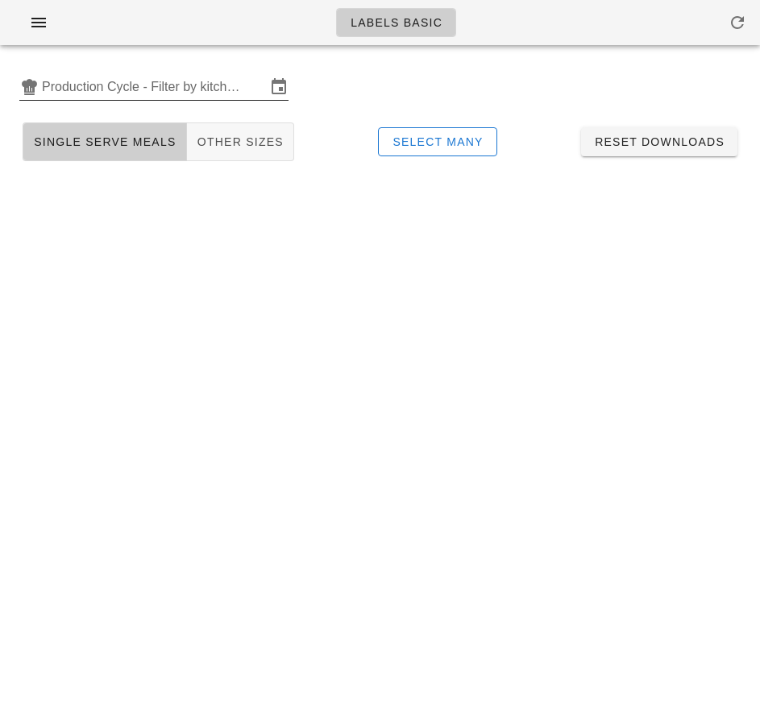
click at [120, 85] on input "Production Cycle - Filter by kitchen production schedules" at bounding box center [154, 87] width 224 height 26
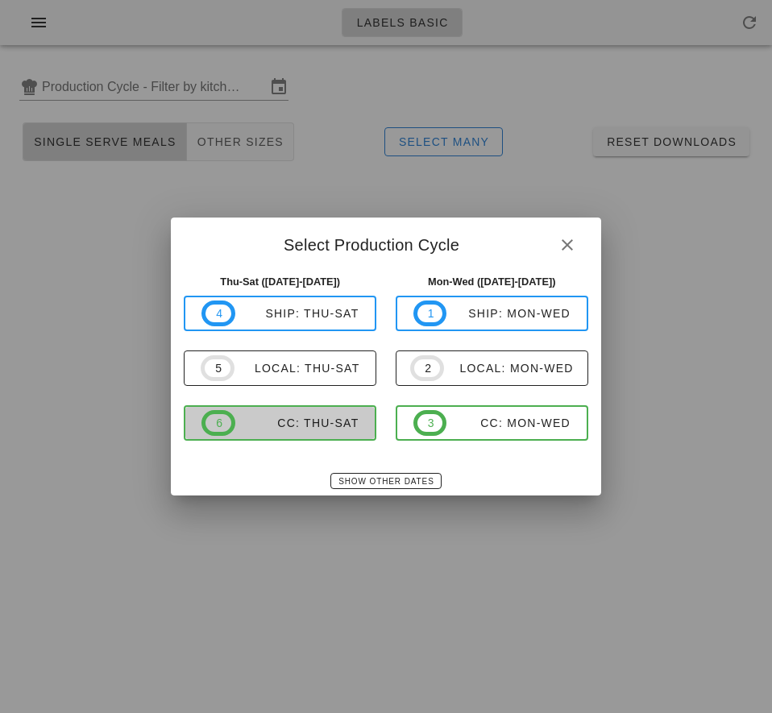
click at [312, 429] on div "CC: Thu-Sat" at bounding box center [297, 422] width 124 height 13
type input "CC: Thu-Sat ([DATE]-[DATE])"
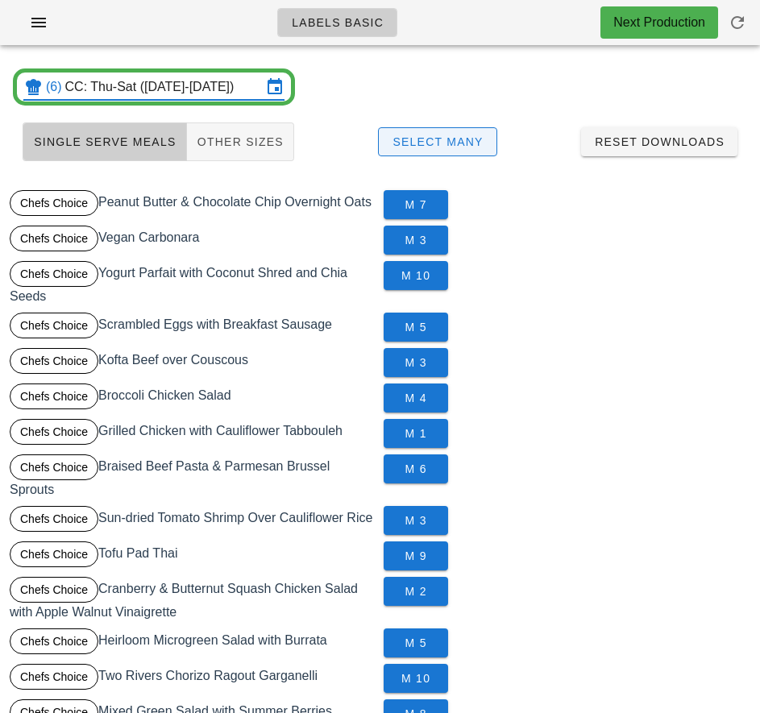
click at [473, 140] on span "Select Many" at bounding box center [437, 141] width 92 height 13
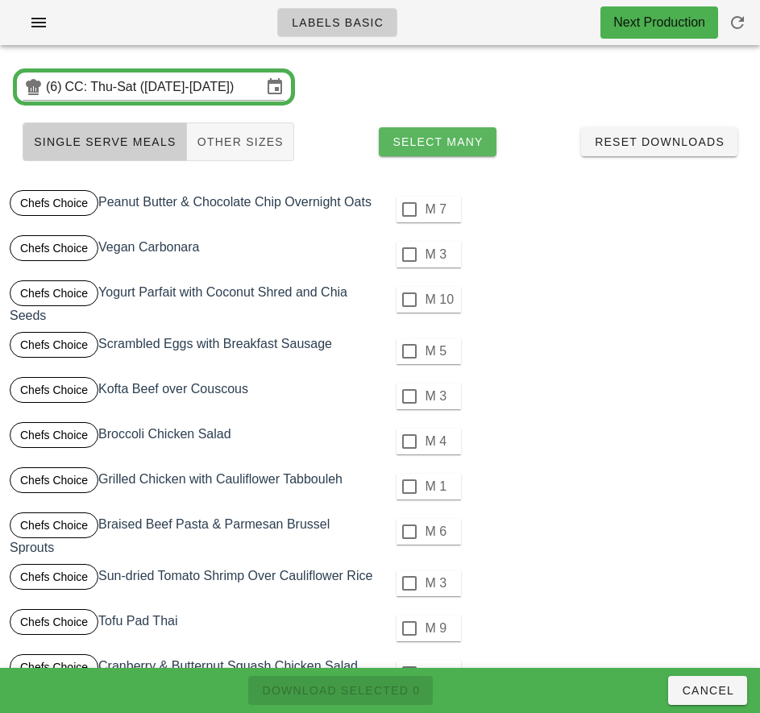
click at [408, 209] on div at bounding box center [408, 209] width 27 height 27
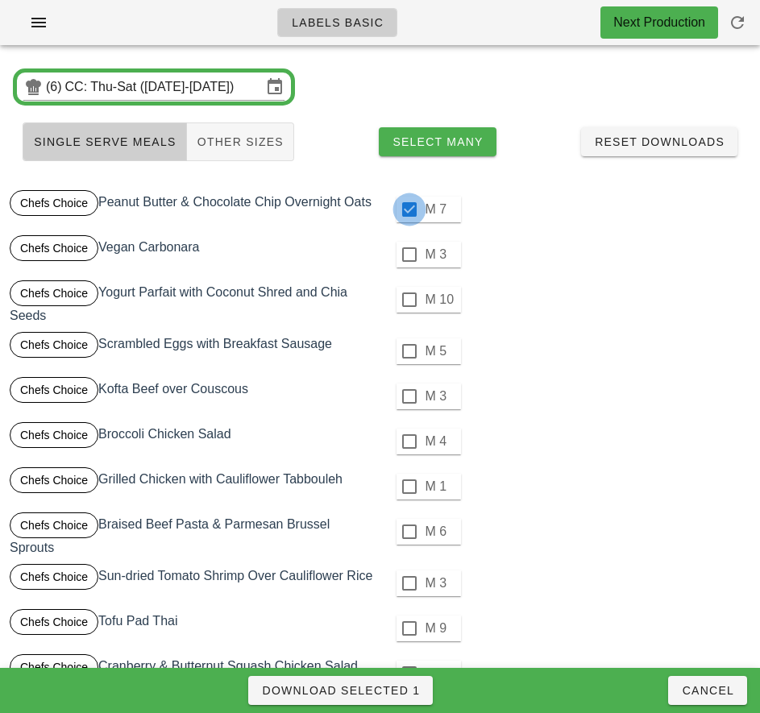
checkbox input "true"
click at [407, 254] on div at bounding box center [408, 254] width 27 height 27
checkbox input "true"
click at [408, 300] on div at bounding box center [408, 299] width 27 height 27
checkbox input "true"
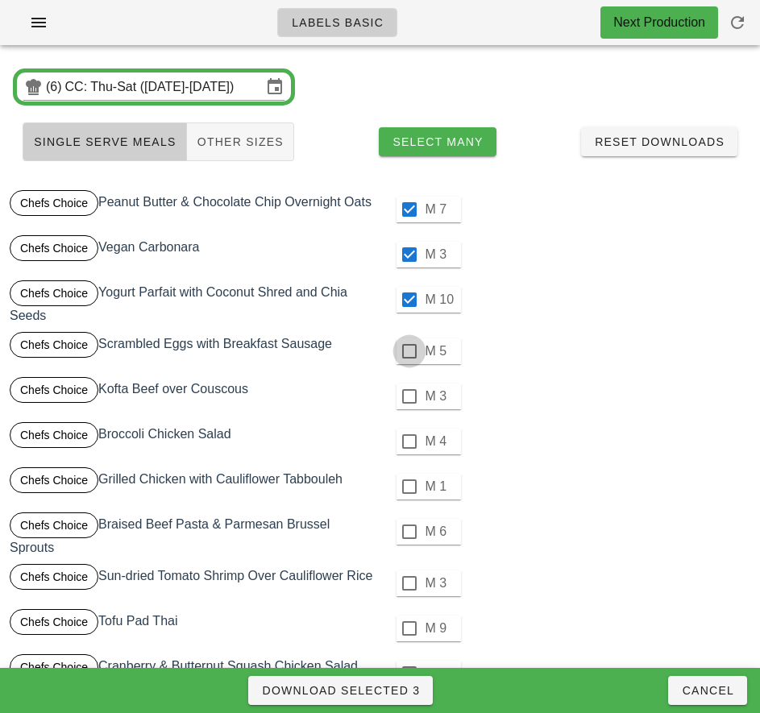
click at [408, 351] on div at bounding box center [408, 350] width 27 height 27
checkbox input "true"
click at [408, 399] on div at bounding box center [408, 396] width 27 height 27
checkbox input "true"
click at [408, 441] on div at bounding box center [408, 441] width 27 height 27
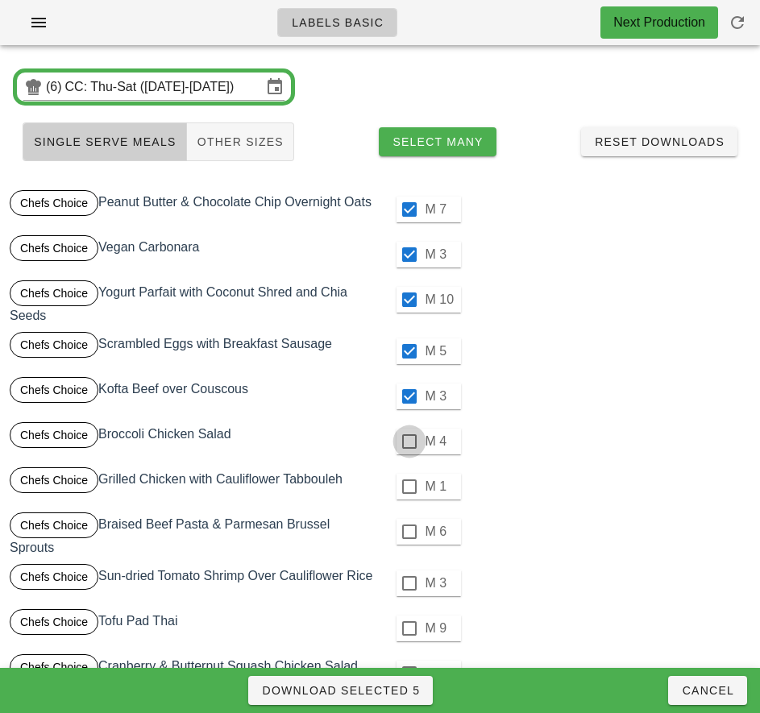
checkbox input "true"
click at [406, 483] on div at bounding box center [408, 486] width 27 height 27
checkbox input "true"
click at [408, 532] on div at bounding box center [408, 531] width 27 height 27
checkbox input "true"
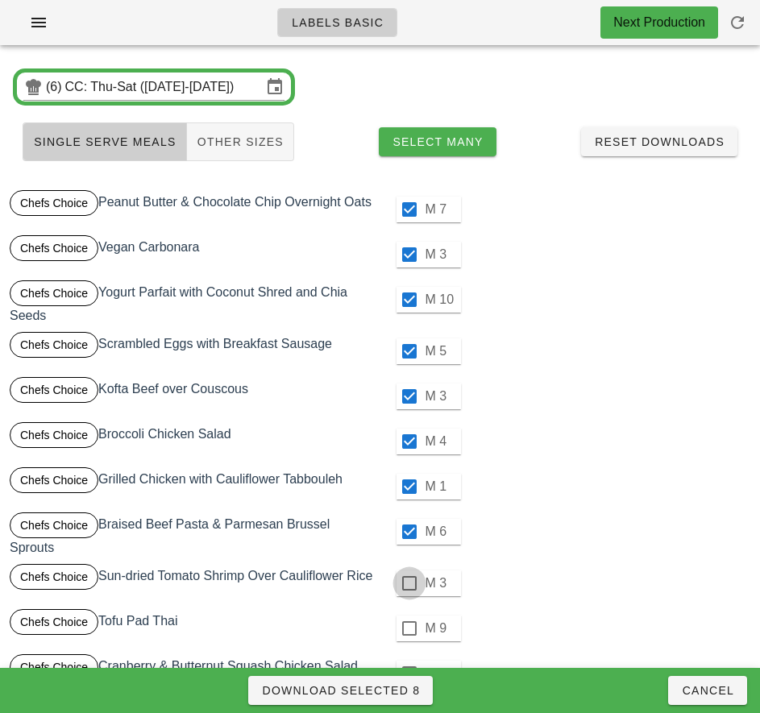
click at [408, 583] on div at bounding box center [408, 582] width 27 height 27
checkbox input "true"
click at [408, 628] on div at bounding box center [408, 628] width 27 height 27
checkbox input "true"
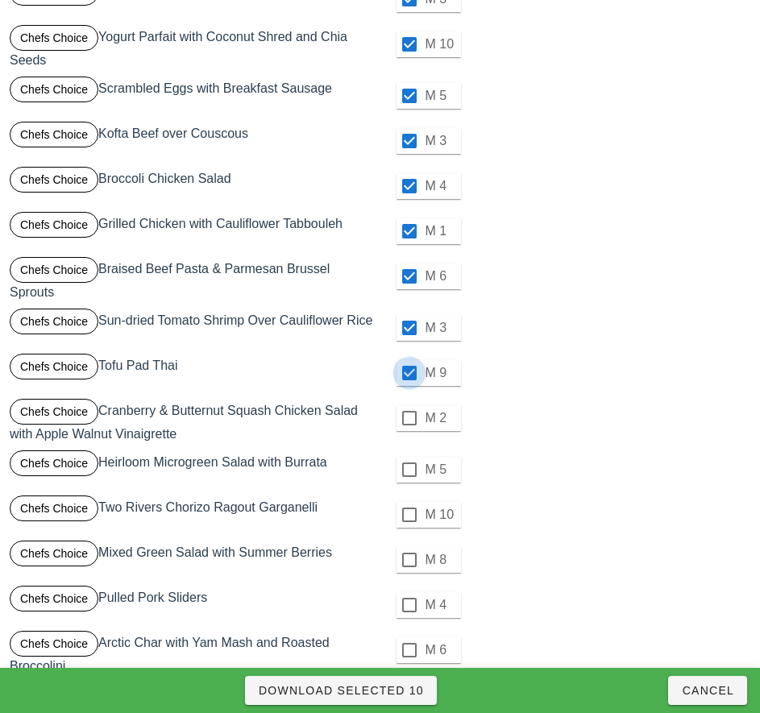
scroll to position [263, 0]
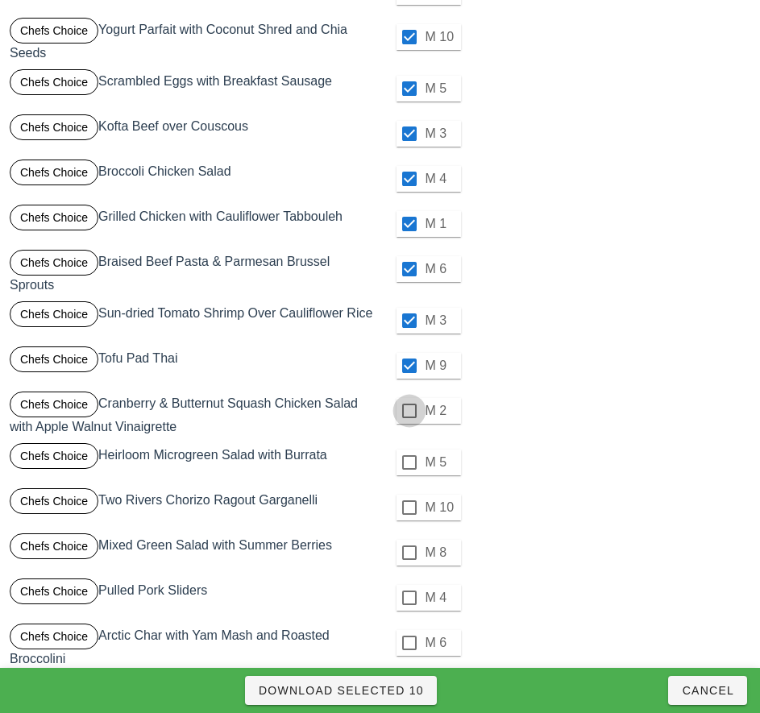
click at [408, 411] on div at bounding box center [408, 410] width 27 height 27
checkbox input "true"
click at [408, 462] on div at bounding box center [408, 462] width 27 height 27
checkbox input "true"
click at [409, 507] on div at bounding box center [408, 507] width 27 height 27
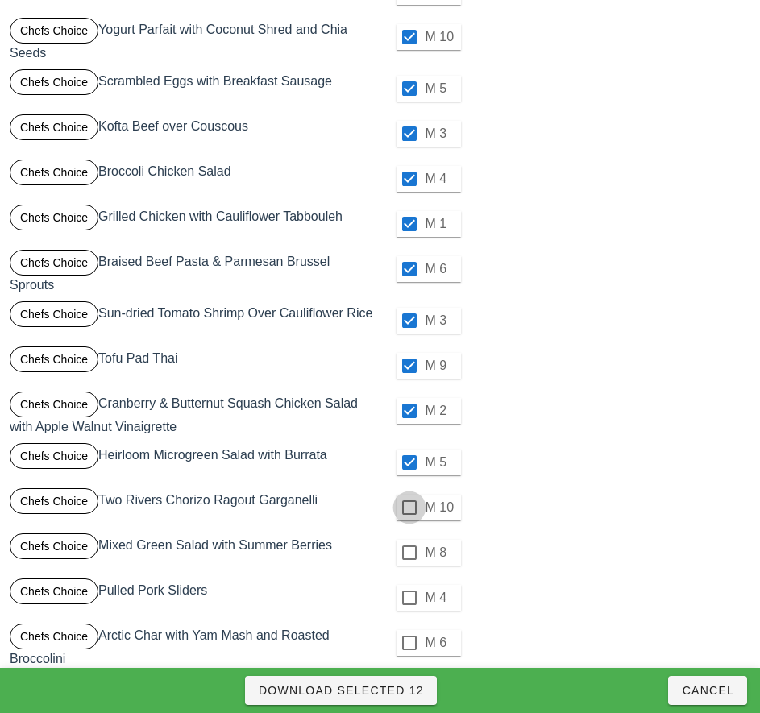
checkbox input "true"
click at [408, 553] on div at bounding box center [408, 552] width 27 height 27
checkbox input "true"
click at [411, 599] on div at bounding box center [408, 597] width 27 height 27
checkbox input "true"
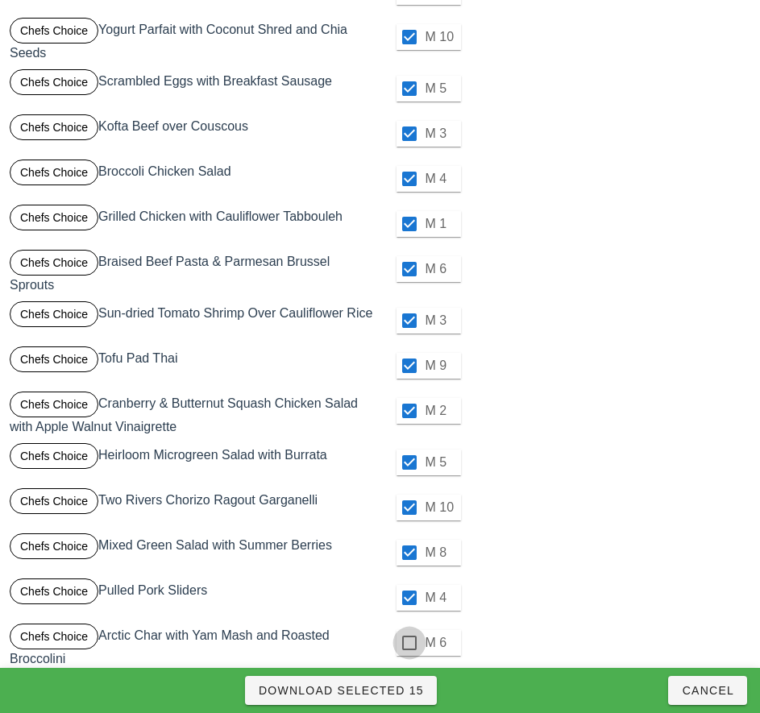
click at [409, 644] on div at bounding box center [408, 642] width 27 height 27
checkbox input "true"
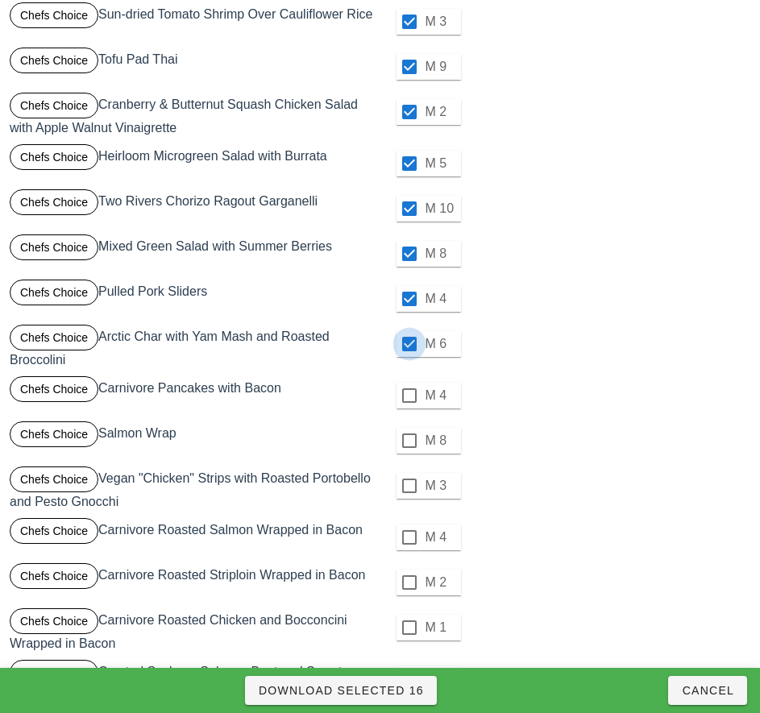
scroll to position [566, 0]
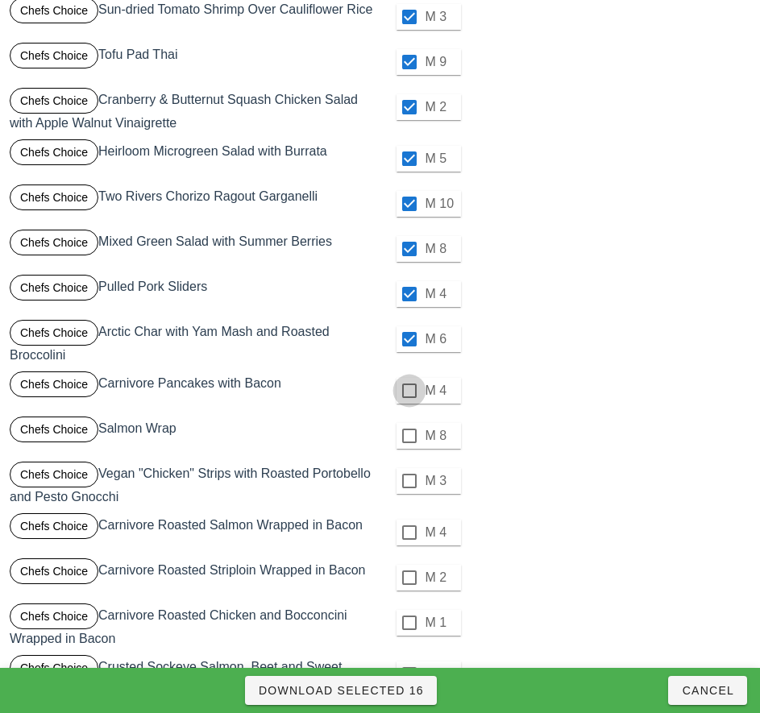
click at [408, 391] on div at bounding box center [408, 390] width 27 height 27
checkbox input "true"
click at [408, 436] on div at bounding box center [408, 435] width 27 height 27
checkbox input "true"
click at [408, 482] on div at bounding box center [408, 480] width 27 height 27
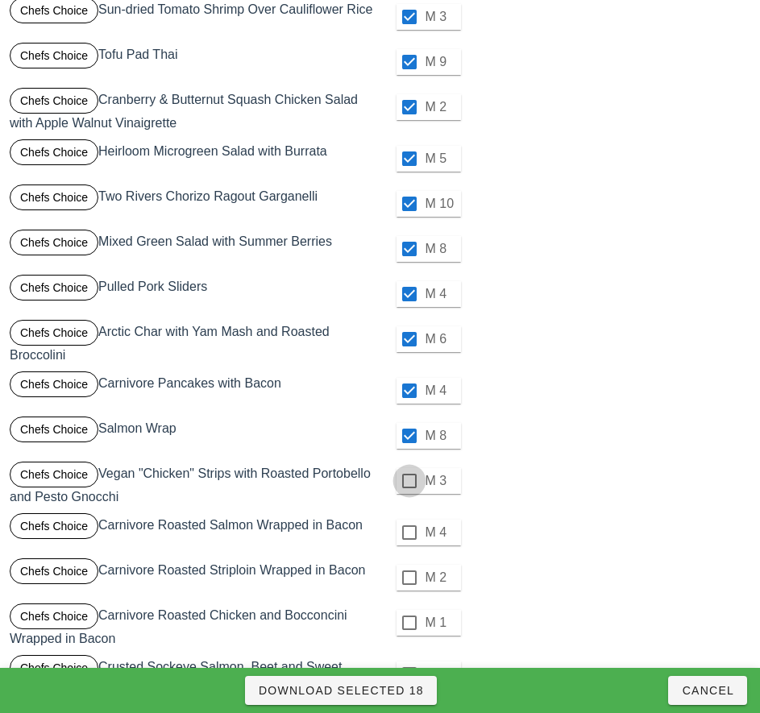
checkbox input "true"
click at [408, 529] on div at bounding box center [408, 532] width 27 height 27
checkbox input "true"
click at [408, 578] on div at bounding box center [408, 577] width 27 height 27
checkbox input "true"
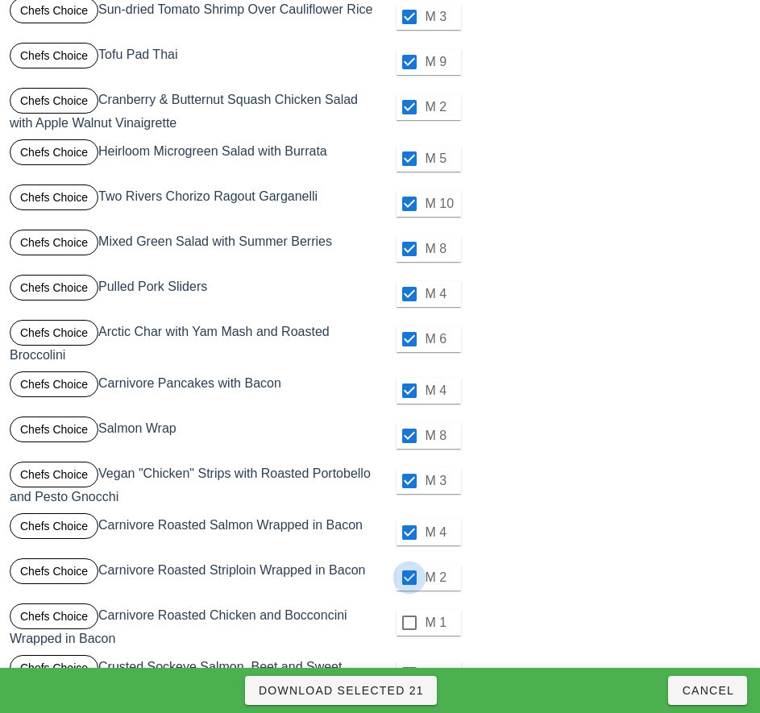
click at [408, 623] on div at bounding box center [408, 622] width 27 height 27
checkbox input "true"
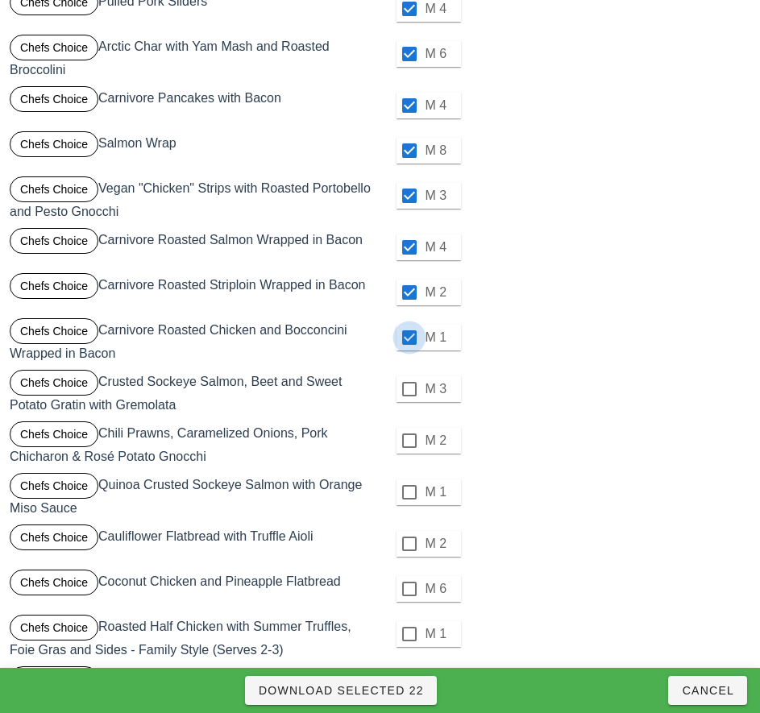
scroll to position [878, 0]
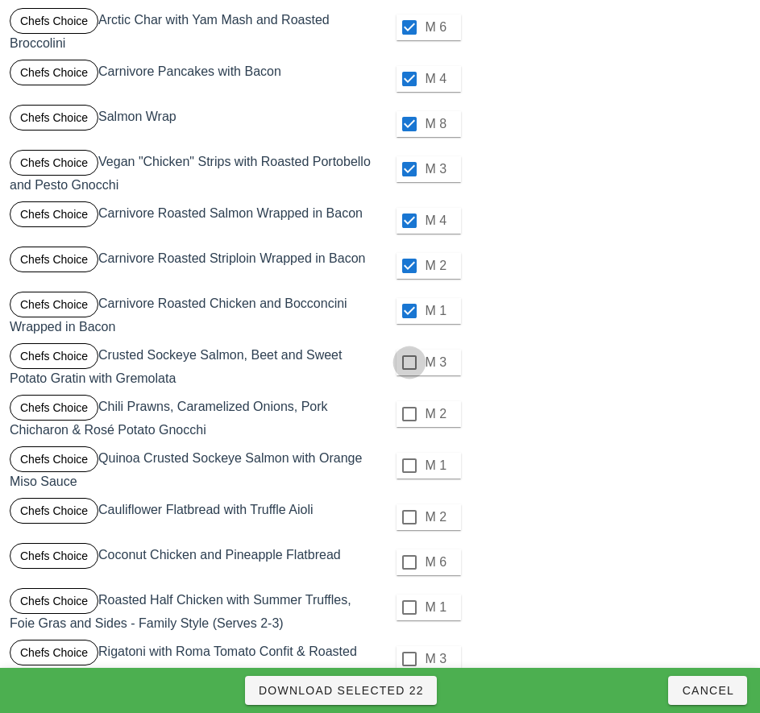
click at [408, 362] on div at bounding box center [408, 362] width 27 height 27
checkbox input "true"
click at [408, 426] on div at bounding box center [408, 413] width 27 height 27
checkbox input "true"
click at [408, 466] on div at bounding box center [408, 465] width 27 height 27
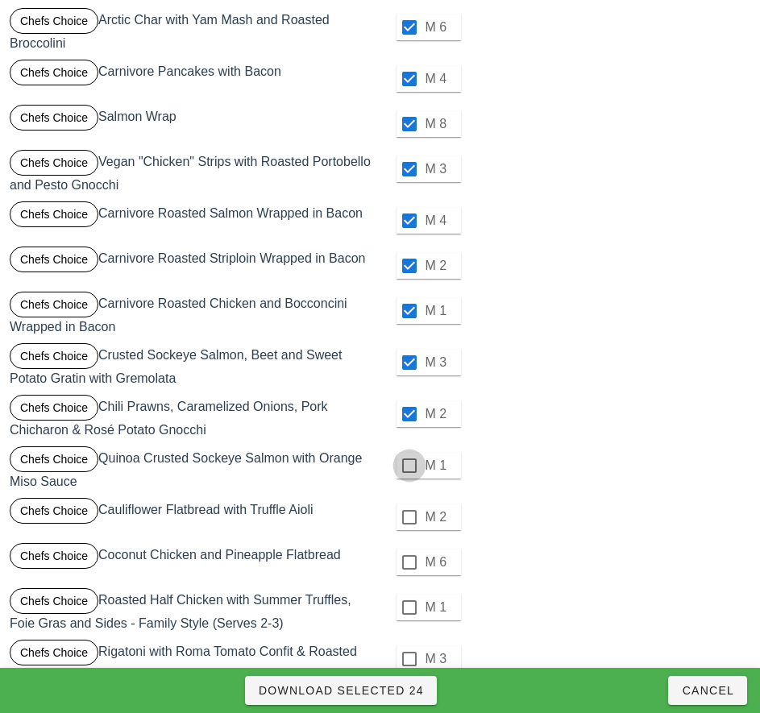
checkbox input "true"
click at [408, 515] on div at bounding box center [408, 516] width 27 height 27
checkbox input "true"
click at [408, 562] on div at bounding box center [408, 562] width 27 height 27
checkbox input "true"
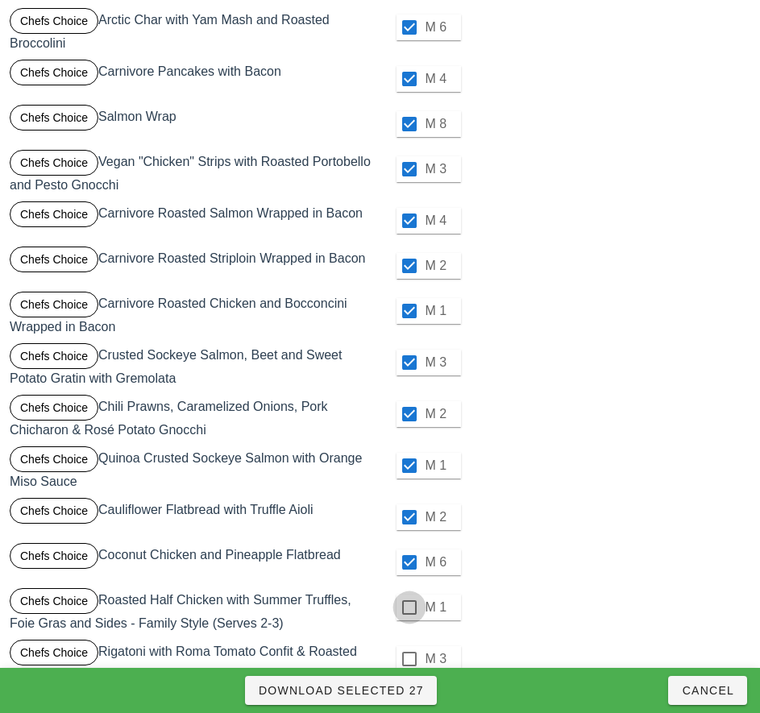
click at [411, 606] on div at bounding box center [408, 607] width 27 height 27
checkbox input "true"
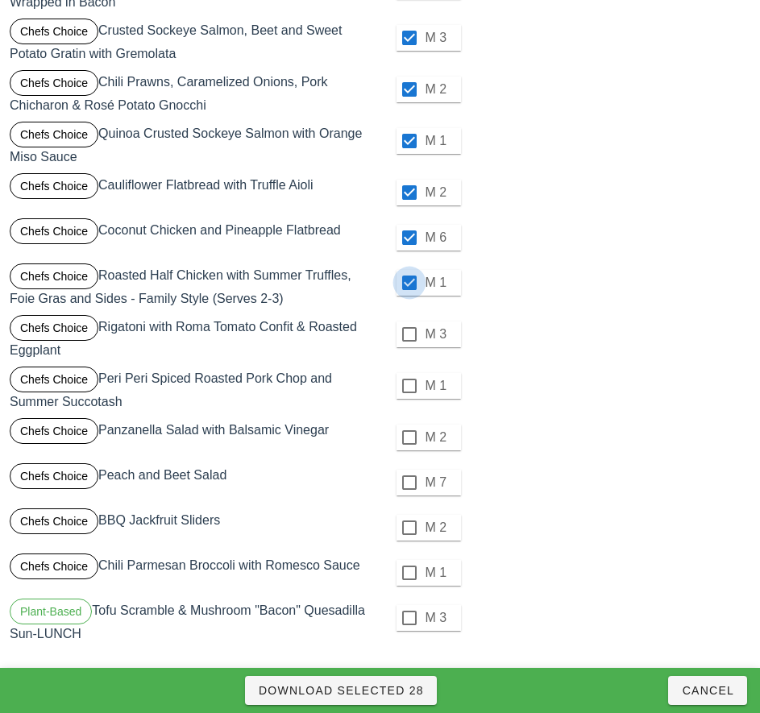
scroll to position [1207, 0]
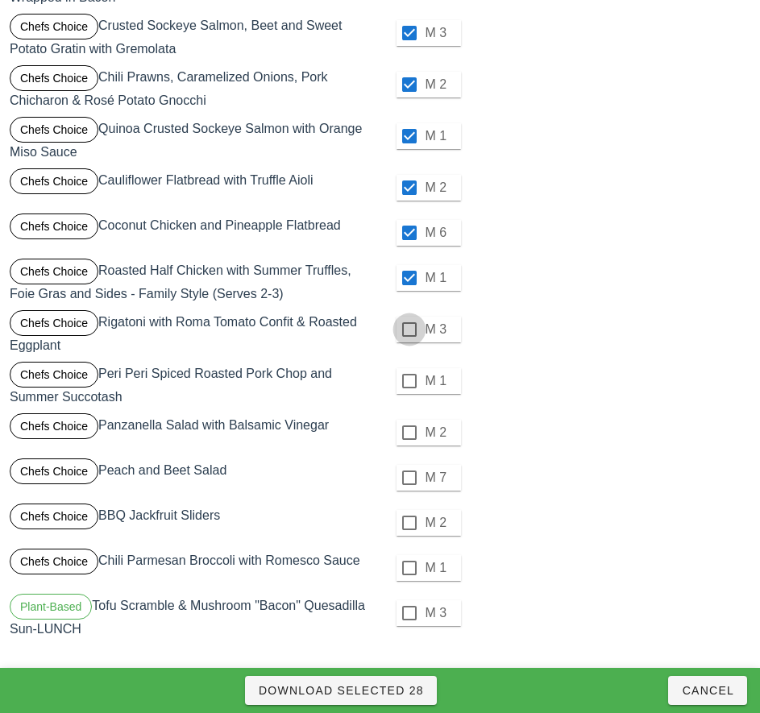
click at [408, 329] on div at bounding box center [408, 329] width 27 height 27
checkbox input "true"
click at [408, 382] on div at bounding box center [408, 380] width 27 height 27
checkbox input "true"
click at [408, 433] on div at bounding box center [408, 432] width 27 height 27
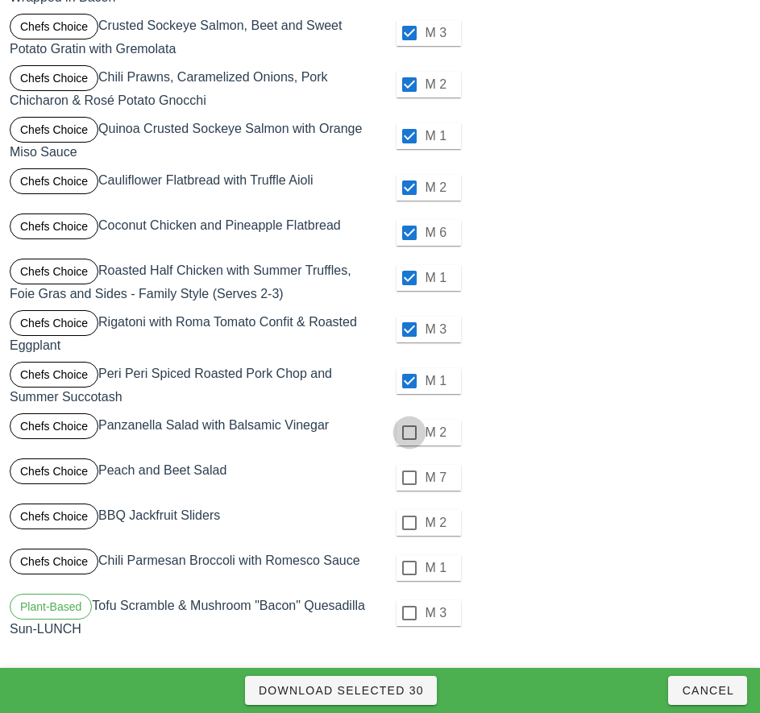
checkbox input "true"
click at [408, 478] on div at bounding box center [408, 477] width 27 height 27
checkbox input "true"
click at [408, 523] on div at bounding box center [408, 522] width 27 height 27
checkbox input "true"
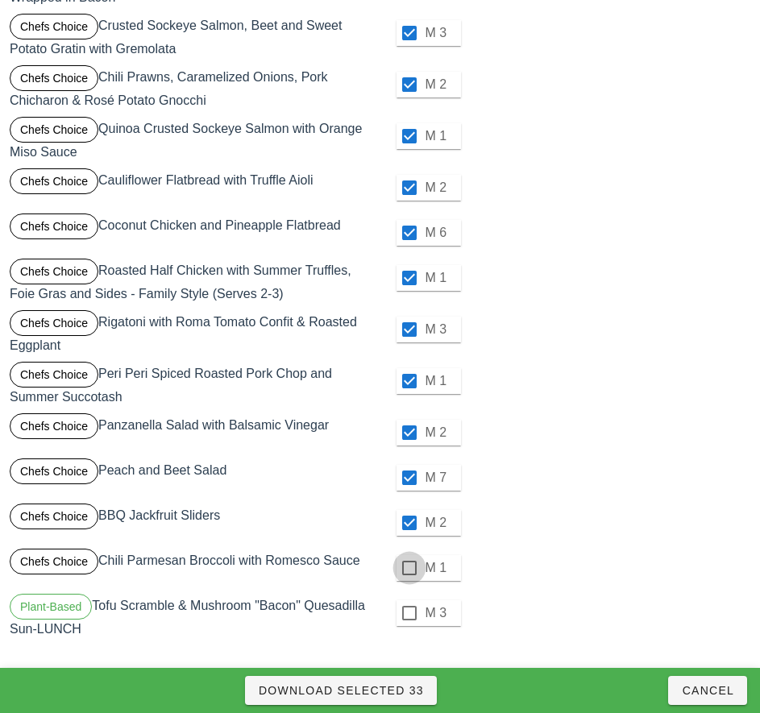
click at [409, 565] on div at bounding box center [408, 567] width 27 height 27
checkbox input "true"
click at [410, 615] on div at bounding box center [408, 612] width 27 height 27
checkbox input "true"
click at [404, 696] on span "Download Selected 35" at bounding box center [341, 690] width 166 height 13
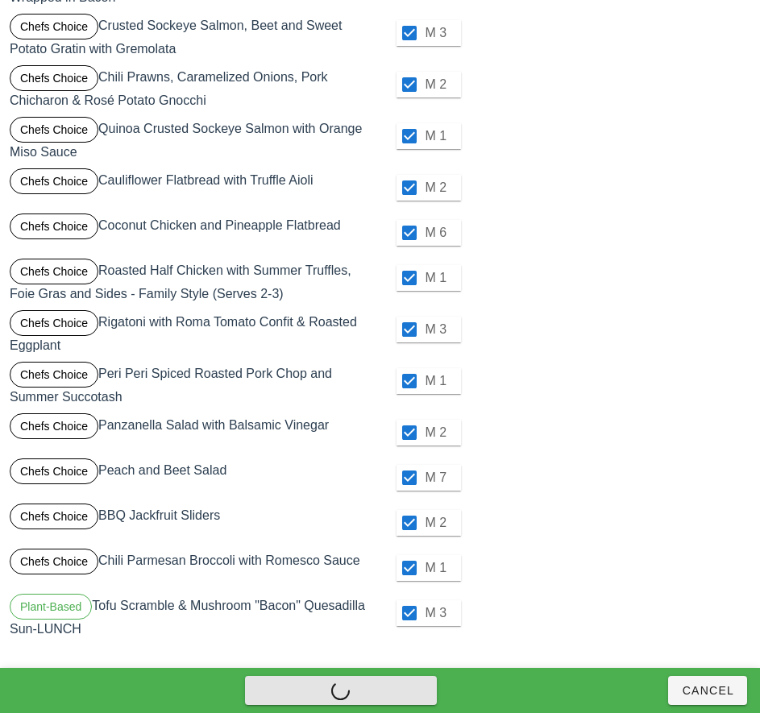
checkbox input "false"
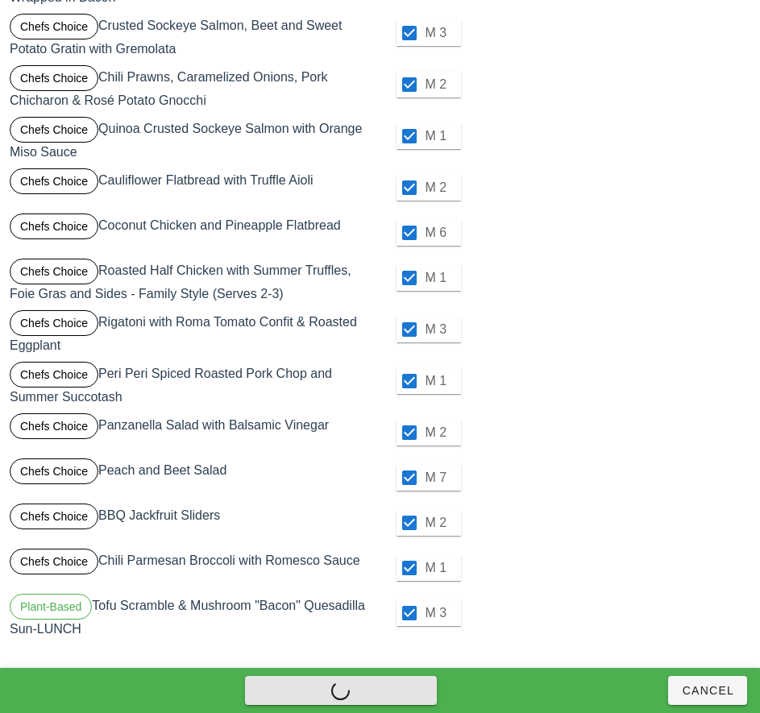
checkbox input "false"
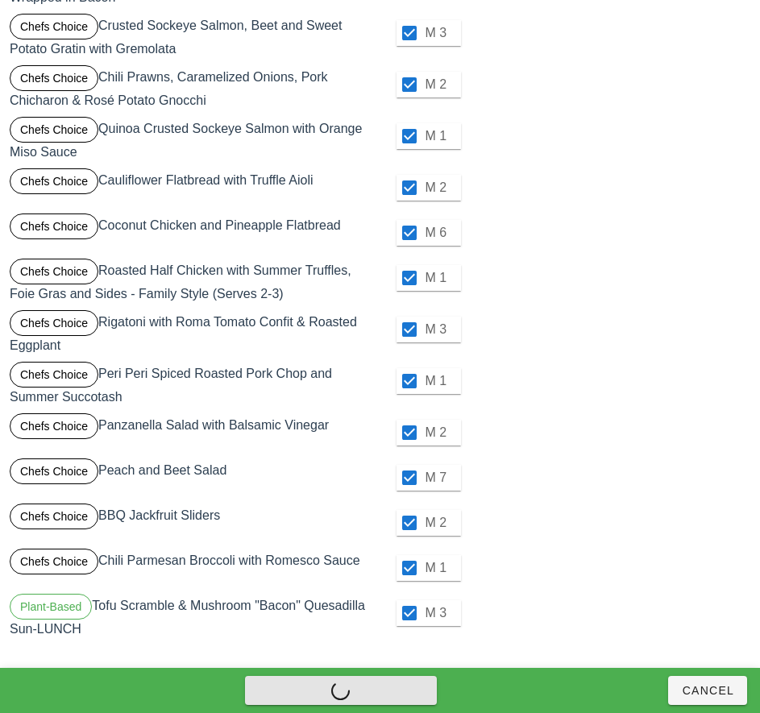
checkbox input "false"
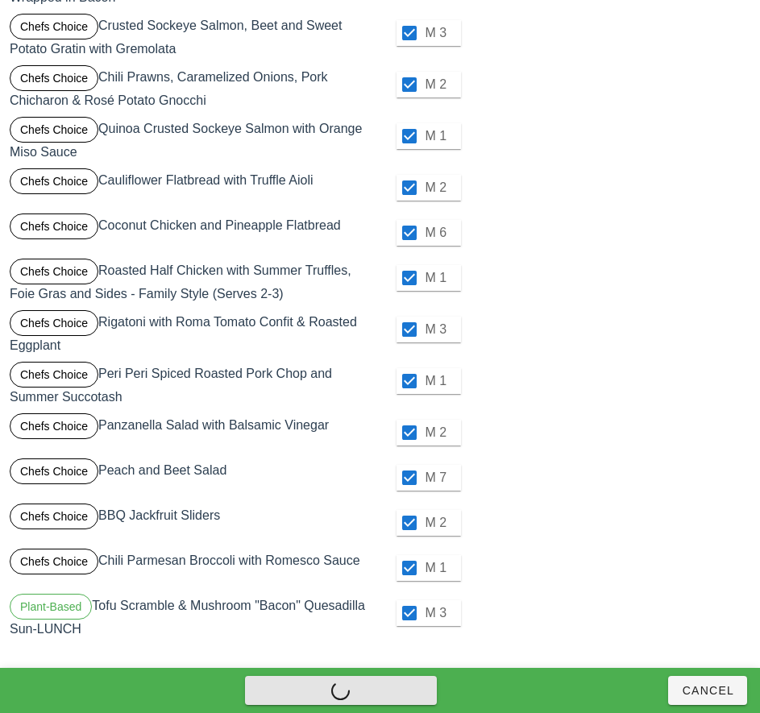
checkbox input "false"
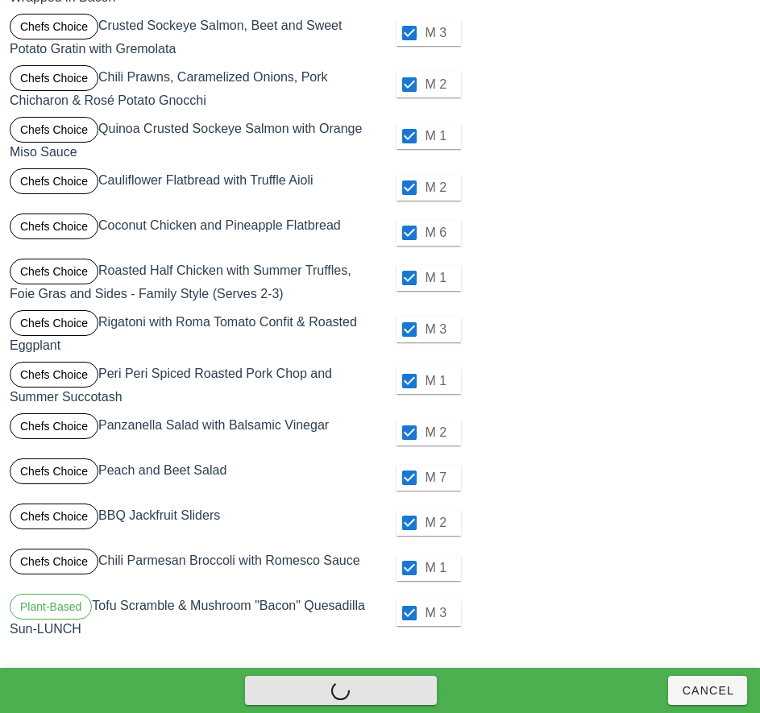
checkbox input "false"
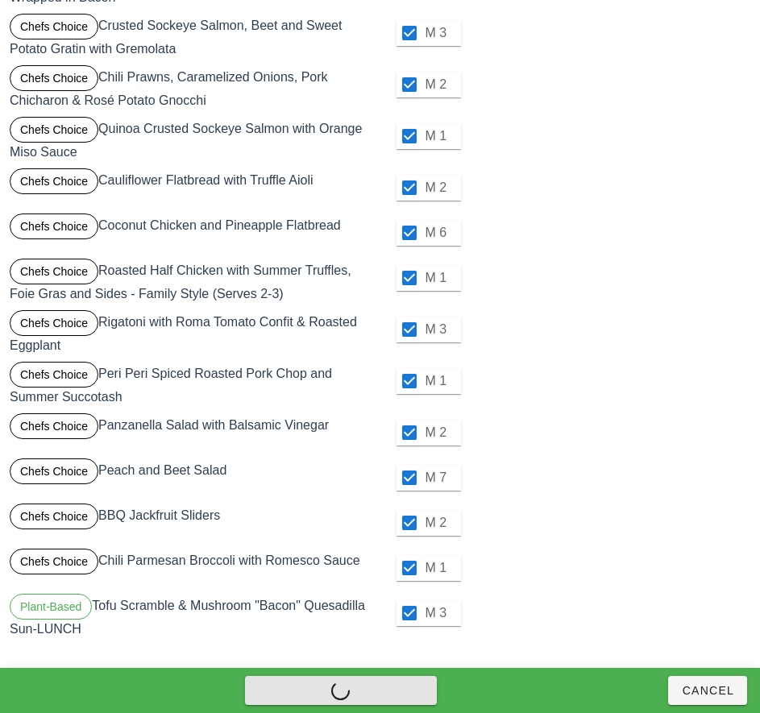
checkbox input "false"
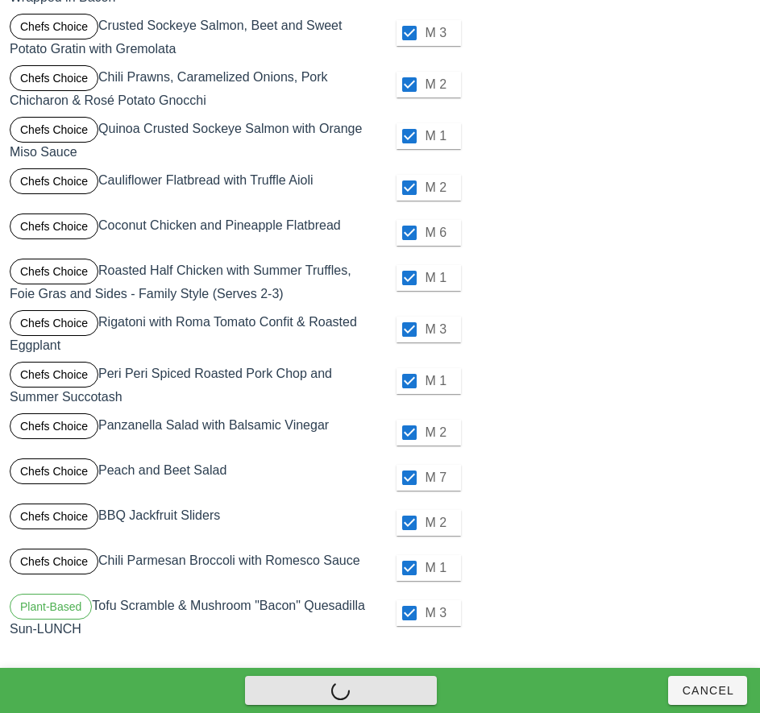
checkbox input "false"
